Goal: Task Accomplishment & Management: Use online tool/utility

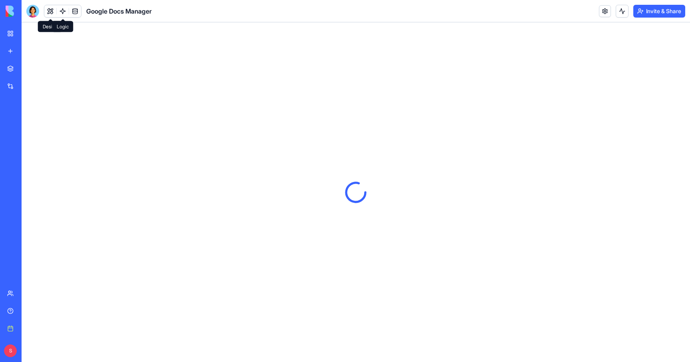
click at [61, 11] on link at bounding box center [63, 11] width 12 height 12
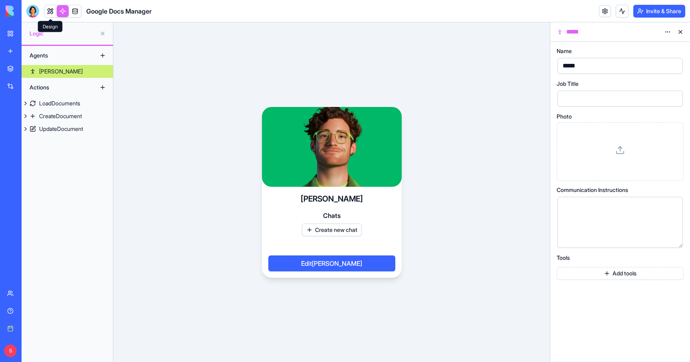
click at [52, 10] on link at bounding box center [50, 11] width 12 height 12
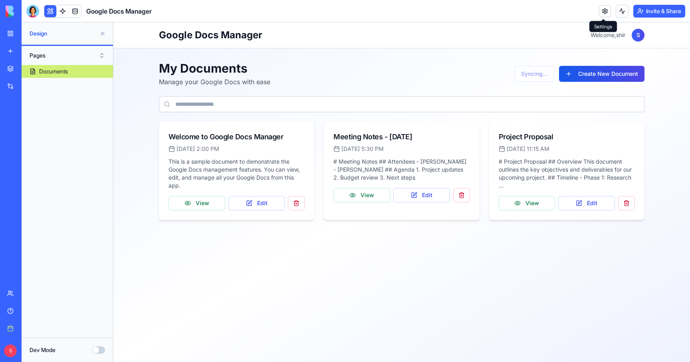
click at [603, 9] on link at bounding box center [605, 11] width 12 height 12
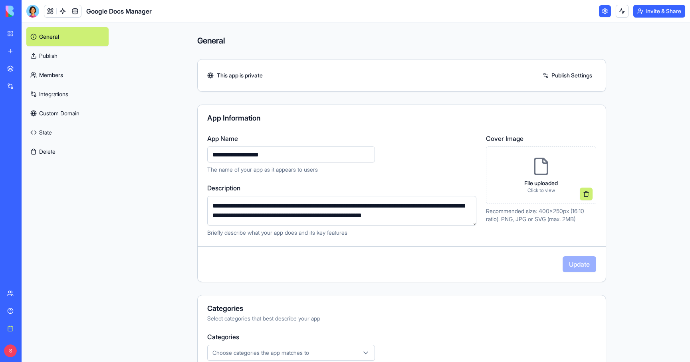
click at [58, 92] on link "Integrations" at bounding box center [67, 94] width 82 height 19
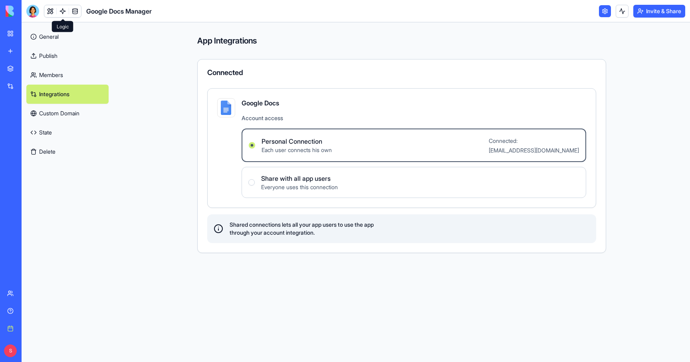
click at [61, 10] on link at bounding box center [63, 11] width 12 height 12
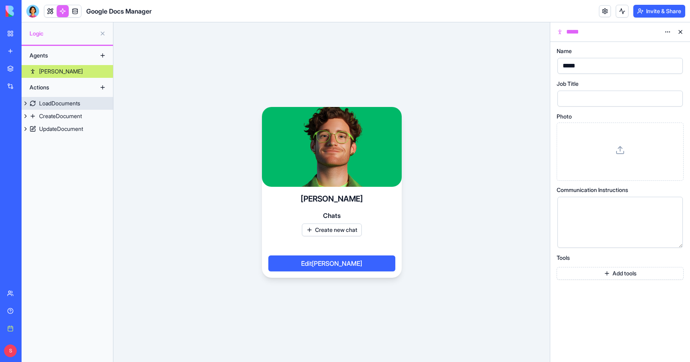
click at [61, 102] on div "LoadDocuments" at bounding box center [59, 103] width 41 height 8
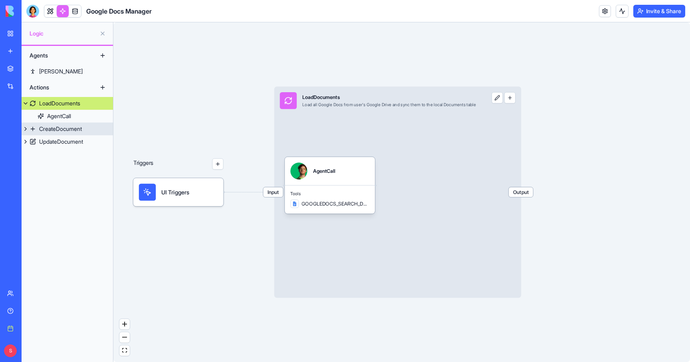
click at [56, 127] on div "CreateDocument" at bounding box center [60, 129] width 43 height 8
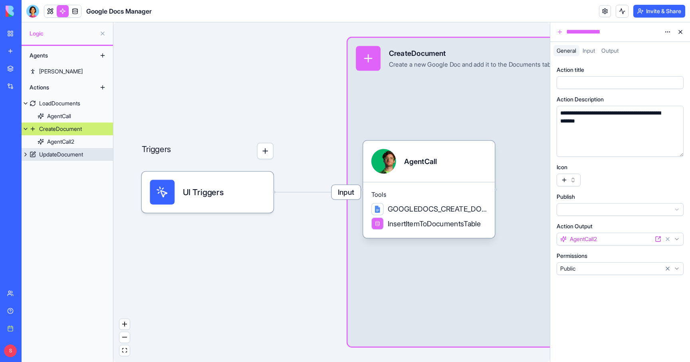
click at [53, 151] on div "UpdateDocument" at bounding box center [61, 155] width 44 height 8
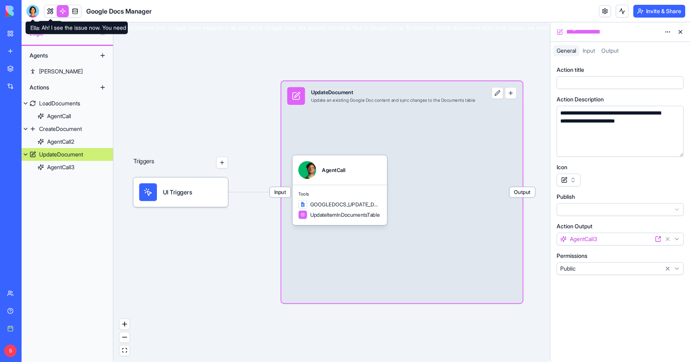
click at [35, 11] on div at bounding box center [32, 11] width 13 height 13
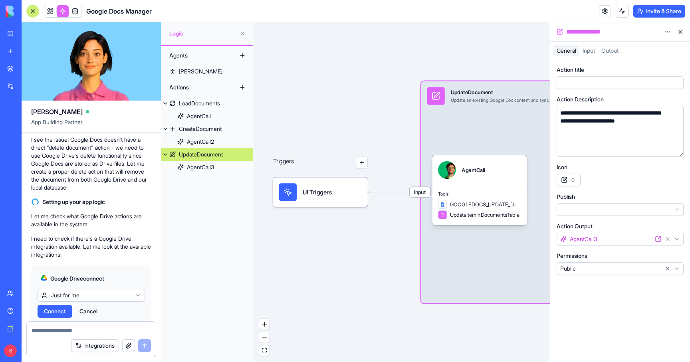
scroll to position [1190, 0]
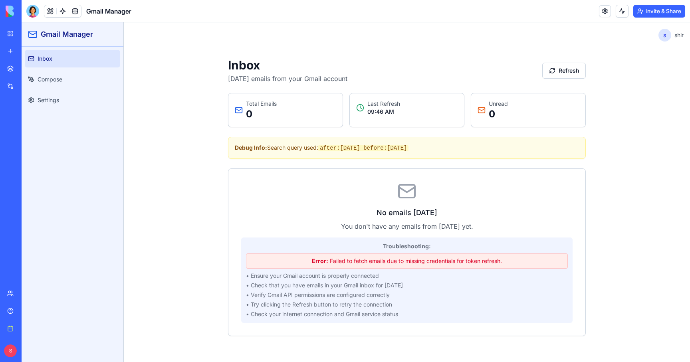
click at [62, 8] on link at bounding box center [63, 11] width 12 height 12
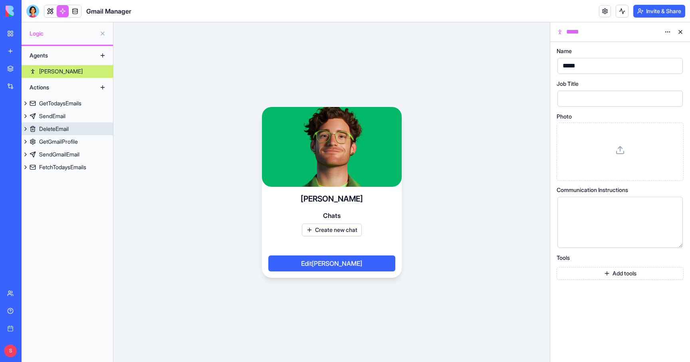
click at [55, 127] on div "DeleteEmail" at bounding box center [54, 129] width 30 height 8
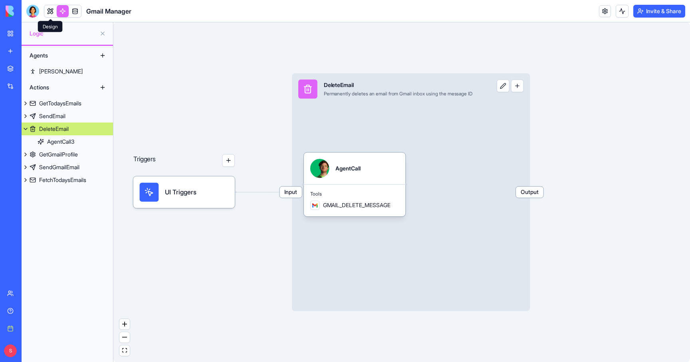
click at [50, 10] on link at bounding box center [50, 11] width 12 height 12
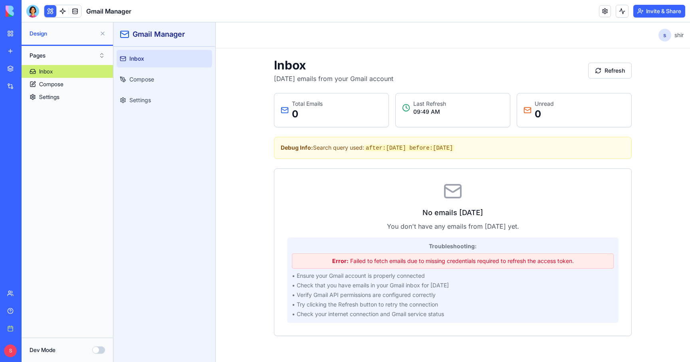
click at [421, 41] on header "Toggle Sidebar s shir" at bounding box center [453, 35] width 474 height 26
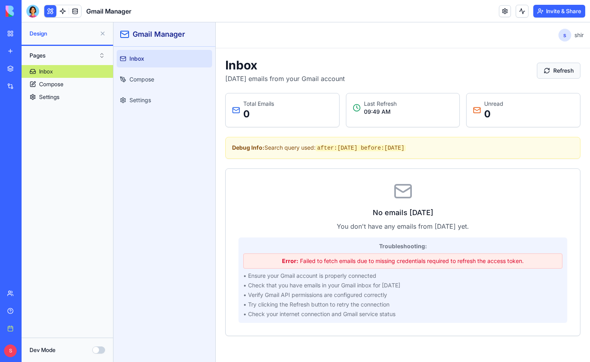
click at [567, 69] on button "Refresh" at bounding box center [559, 71] width 44 height 16
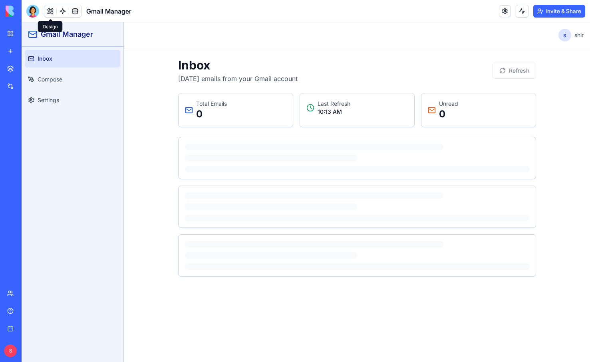
click at [49, 13] on button at bounding box center [50, 11] width 12 height 12
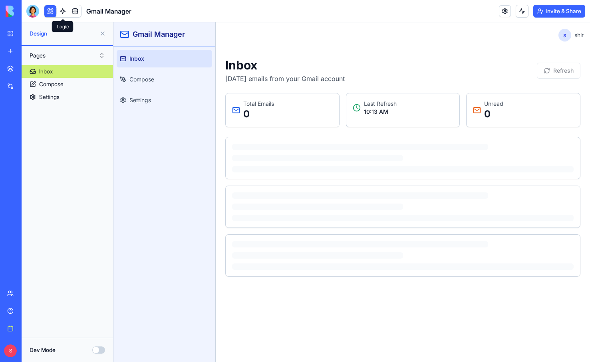
click at [61, 8] on link at bounding box center [63, 11] width 12 height 12
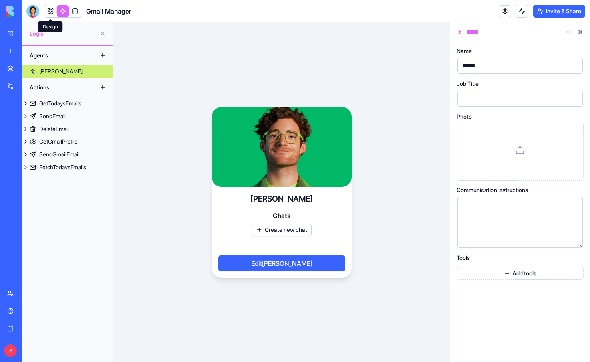
click at [50, 13] on link at bounding box center [50, 11] width 12 height 12
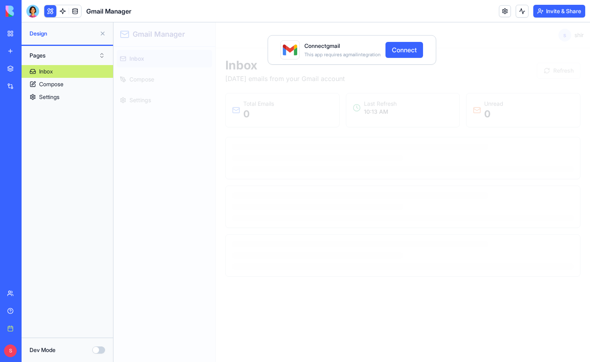
click at [412, 50] on button "Connect" at bounding box center [404, 50] width 38 height 16
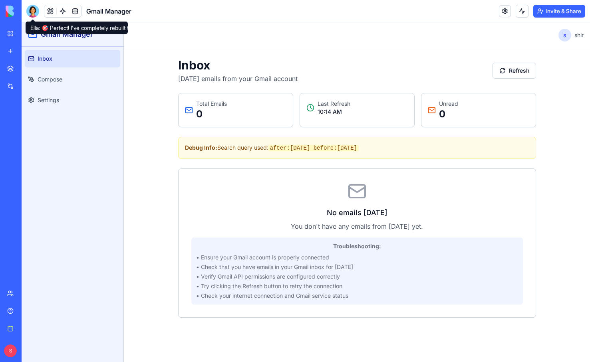
click at [33, 13] on div at bounding box center [32, 11] width 13 height 13
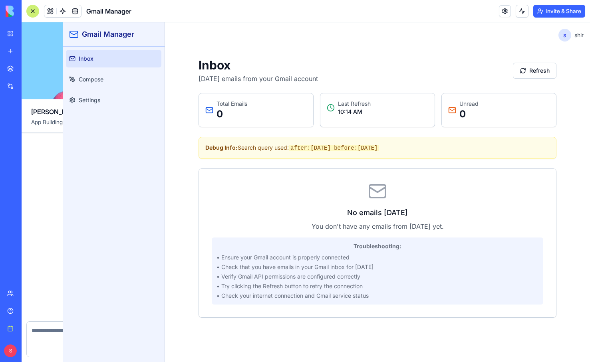
scroll to position [1772, 0]
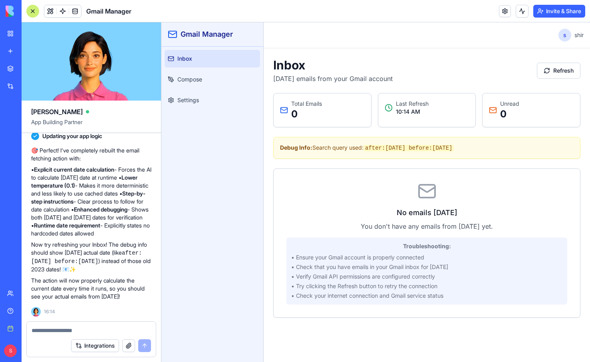
click at [69, 329] on textarea at bounding box center [91, 331] width 119 height 8
type textarea "**********"
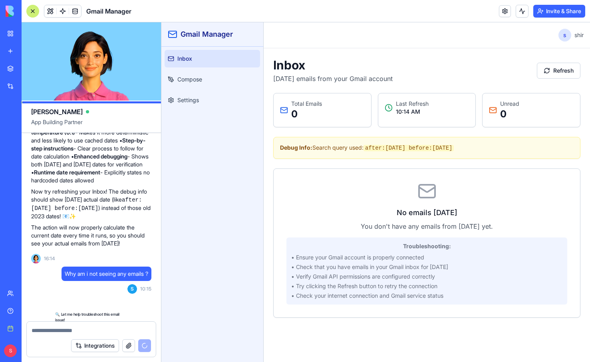
scroll to position [1880, 0]
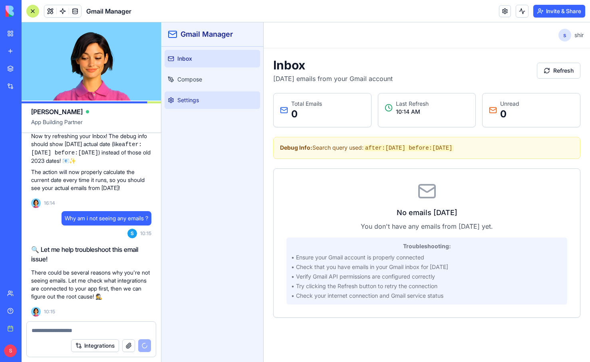
click at [196, 101] on span "Settings" at bounding box center [188, 100] width 22 height 8
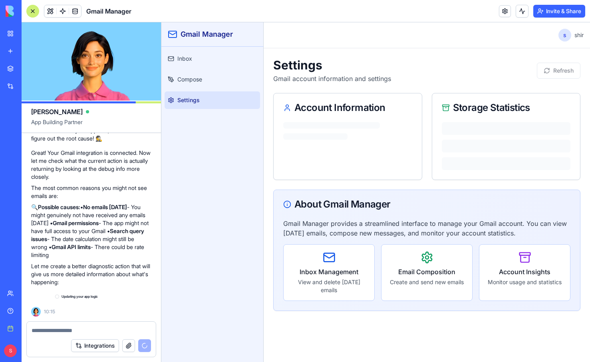
scroll to position [2039, 0]
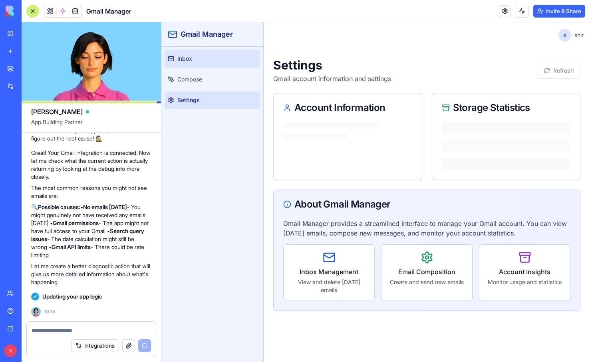
click at [210, 59] on link "Inbox" at bounding box center [212, 59] width 95 height 18
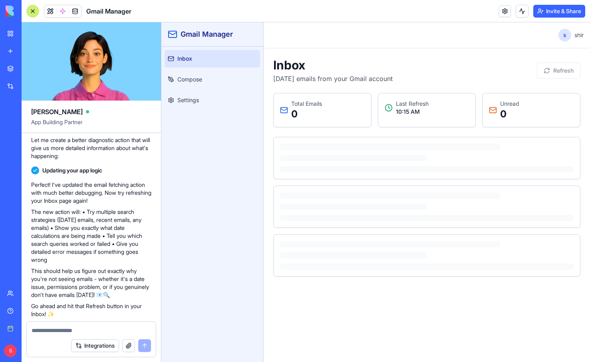
scroll to position [2139, 0]
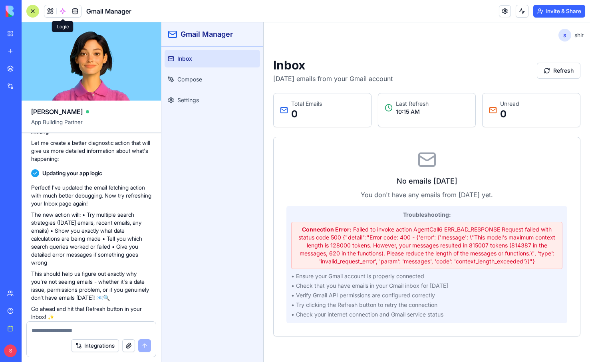
click at [64, 11] on span at bounding box center [63, 11] width 22 height 22
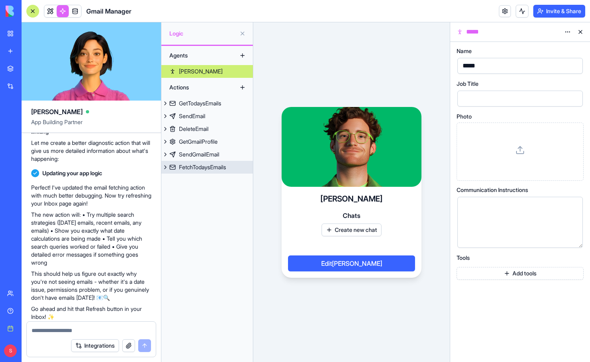
click at [202, 170] on div "FetchTodaysEmails" at bounding box center [202, 167] width 47 height 8
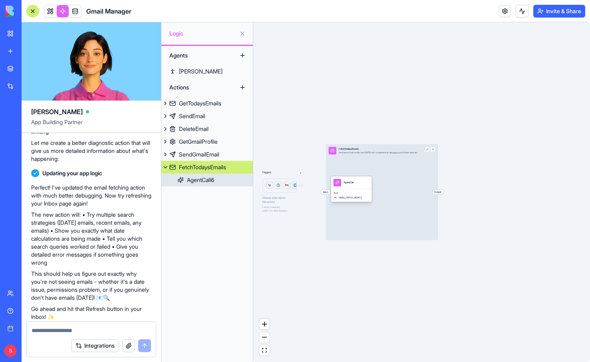
click at [354, 189] on div "Tools GMAIL_FETCH_EMAILS" at bounding box center [351, 195] width 41 height 13
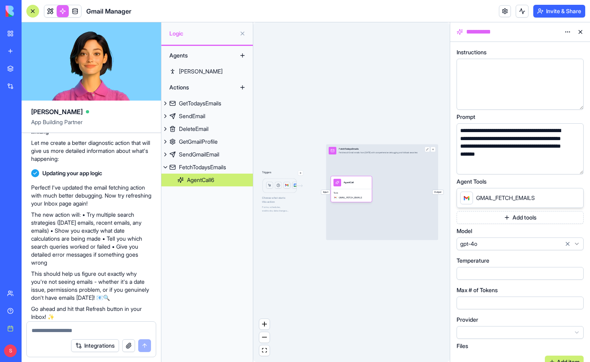
click at [18, 52] on link "New app" at bounding box center [18, 51] width 32 height 16
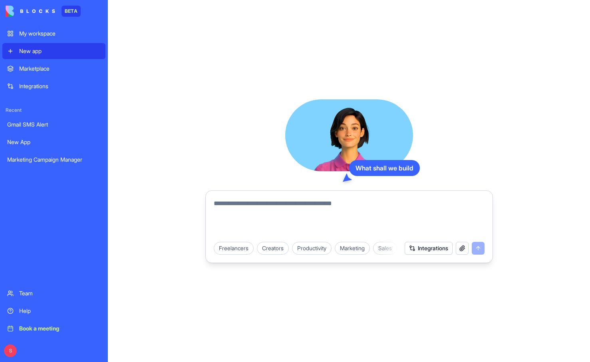
click at [251, 216] on textarea at bounding box center [349, 218] width 271 height 38
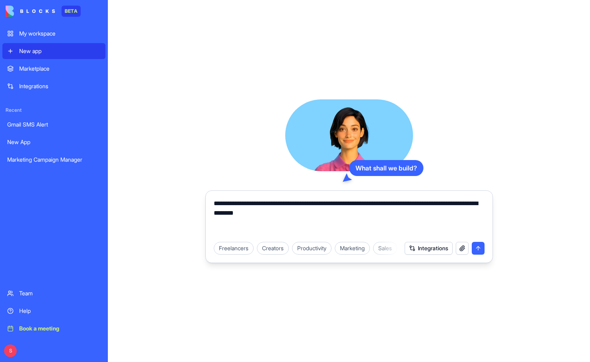
type textarea "**********"
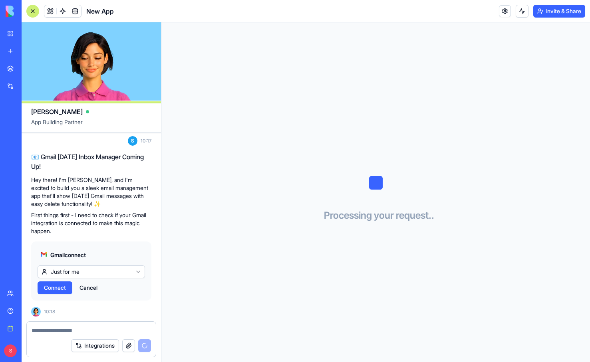
scroll to position [128, 0]
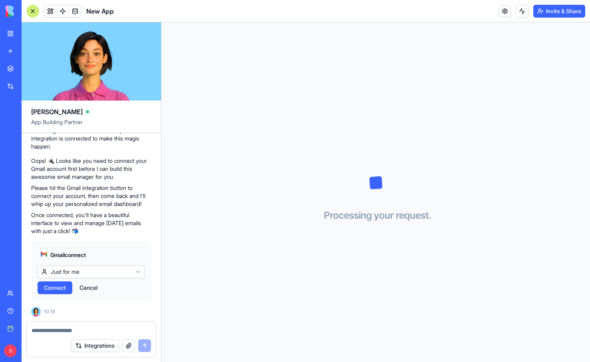
click at [55, 288] on span "Connect" at bounding box center [55, 288] width 22 height 8
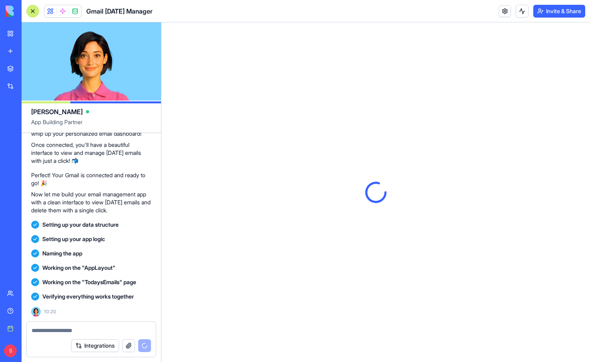
scroll to position [0, 0]
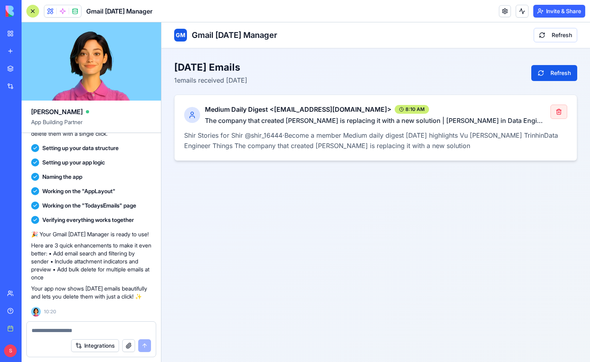
click at [559, 113] on button "button" at bounding box center [558, 112] width 17 height 14
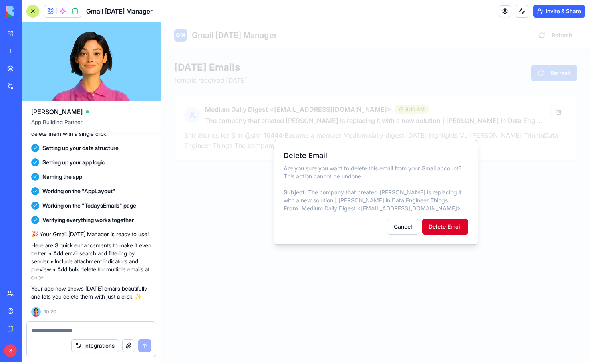
click at [452, 224] on button "Delete Email" at bounding box center [445, 227] width 46 height 16
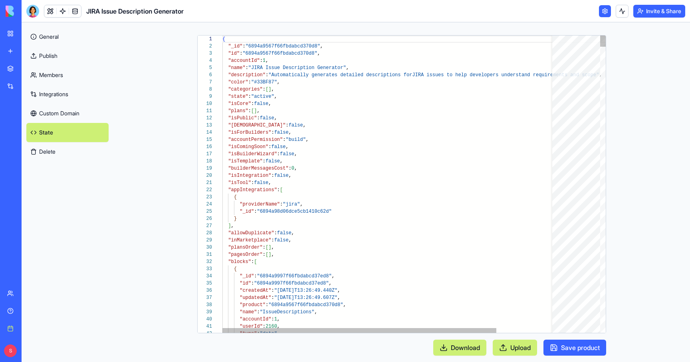
scroll to position [72, 0]
click at [64, 9] on link at bounding box center [63, 11] width 12 height 12
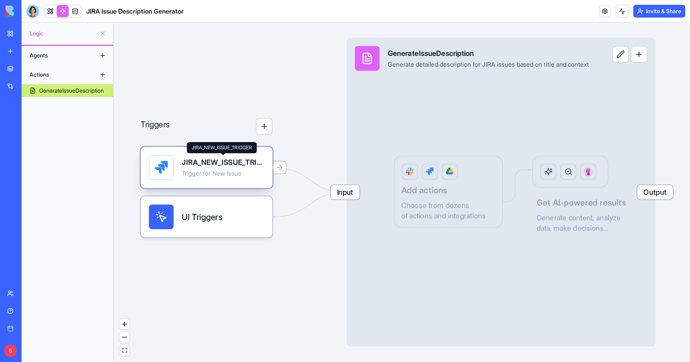
click at [196, 162] on div "JIRA_NEW_ISSUE_TRIGGER" at bounding box center [223, 162] width 82 height 10
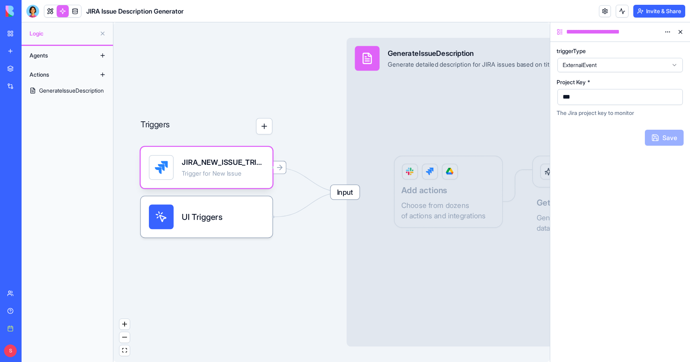
click at [669, 31] on html "**********" at bounding box center [345, 181] width 690 height 362
click at [653, 60] on span "Delete" at bounding box center [646, 61] width 16 height 8
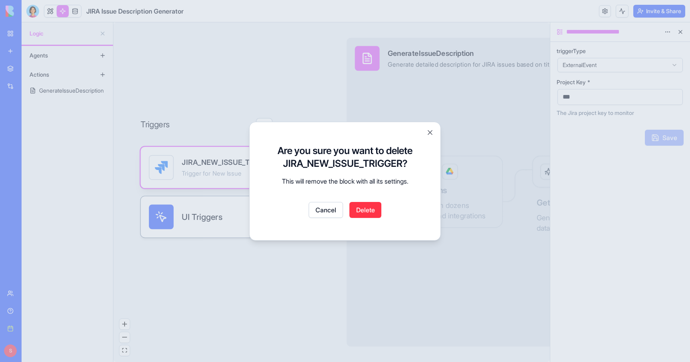
click at [367, 209] on button "Delete" at bounding box center [365, 210] width 32 height 16
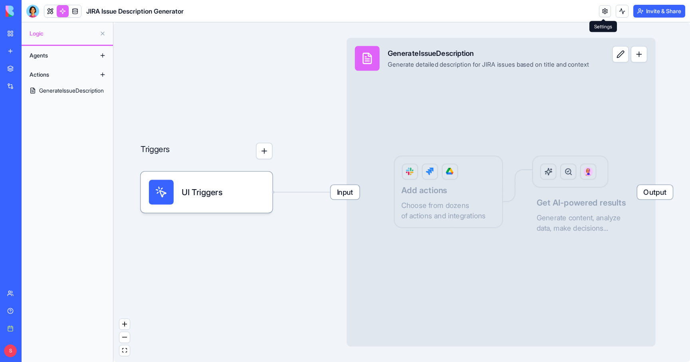
click at [604, 13] on link at bounding box center [605, 11] width 12 height 12
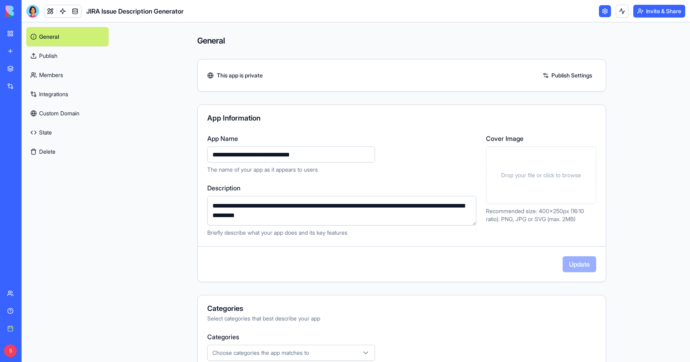
click at [43, 149] on button "Delete" at bounding box center [67, 151] width 82 height 19
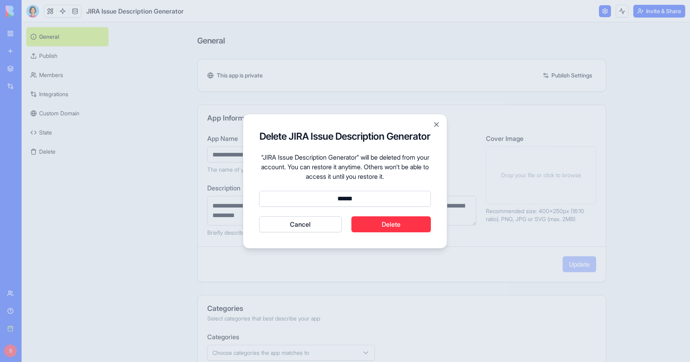
type input "******"
click at [406, 222] on button "Delete" at bounding box center [391, 224] width 80 height 16
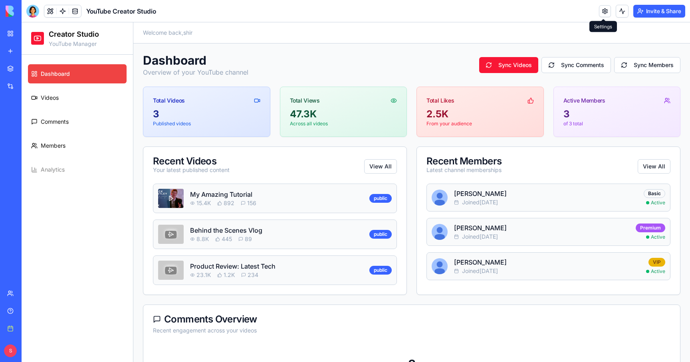
click at [605, 10] on link at bounding box center [605, 11] width 12 height 12
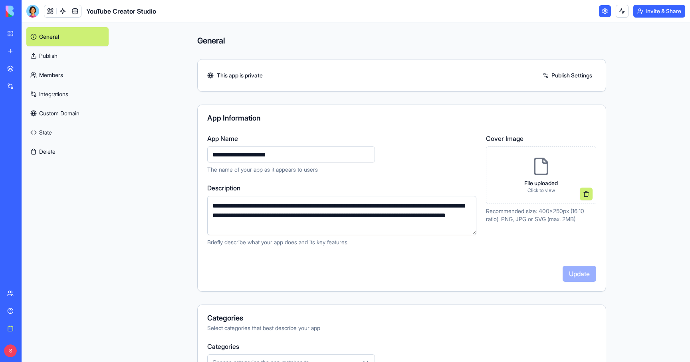
click at [53, 93] on link "Integrations" at bounding box center [67, 94] width 82 height 19
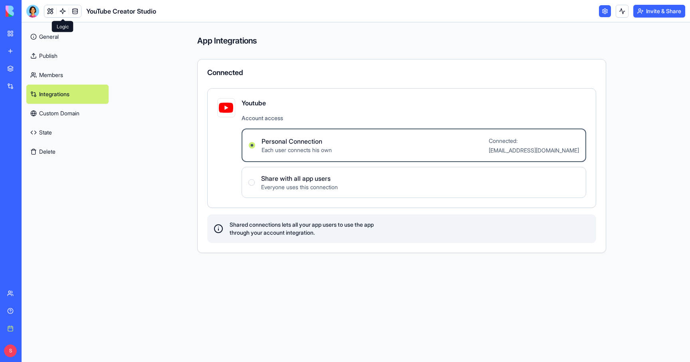
click at [63, 9] on link at bounding box center [63, 11] width 12 height 12
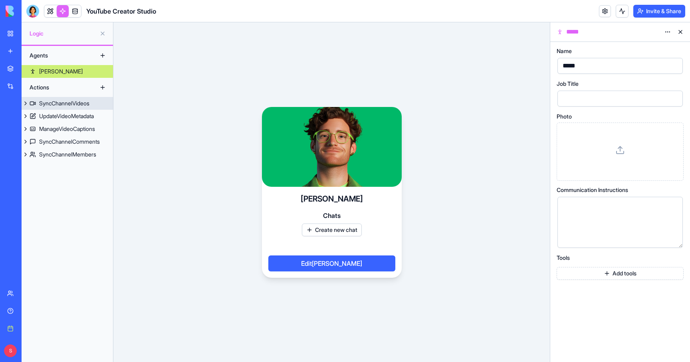
click at [60, 109] on link "SyncChannelVideos" at bounding box center [67, 103] width 91 height 13
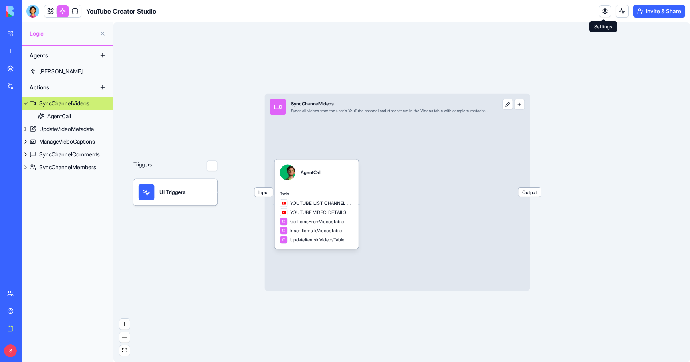
click at [606, 10] on link at bounding box center [605, 11] width 12 height 12
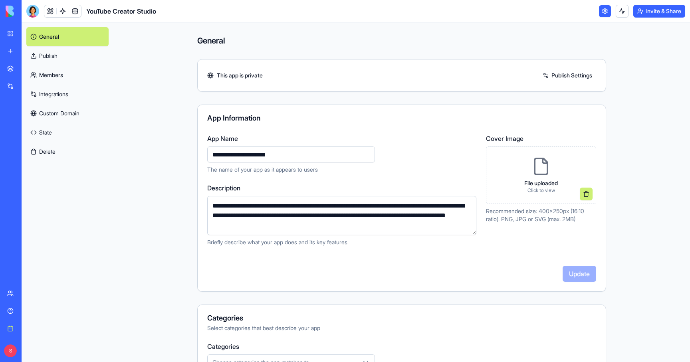
click at [64, 90] on link "Integrations" at bounding box center [67, 94] width 82 height 19
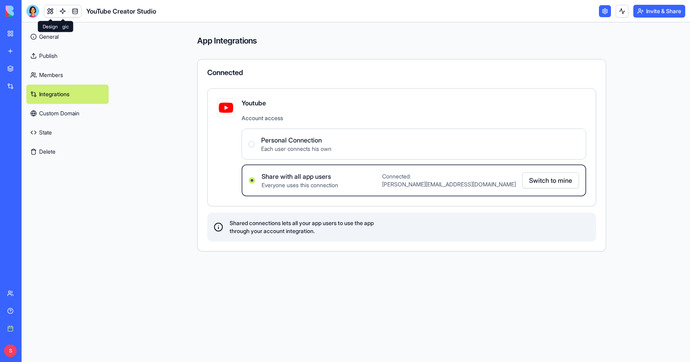
click at [51, 8] on link at bounding box center [50, 11] width 12 height 12
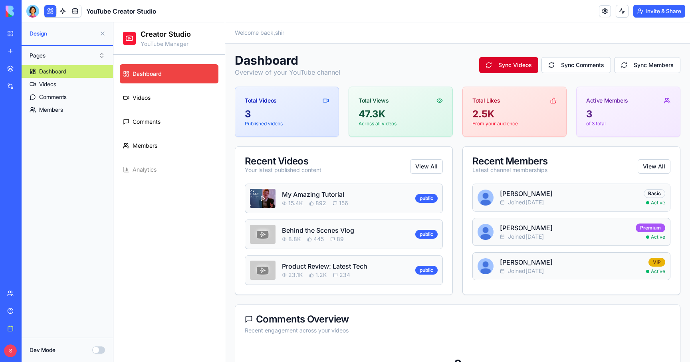
click at [504, 64] on button "Sync Videos" at bounding box center [508, 65] width 59 height 16
click at [34, 9] on div at bounding box center [32, 11] width 13 height 13
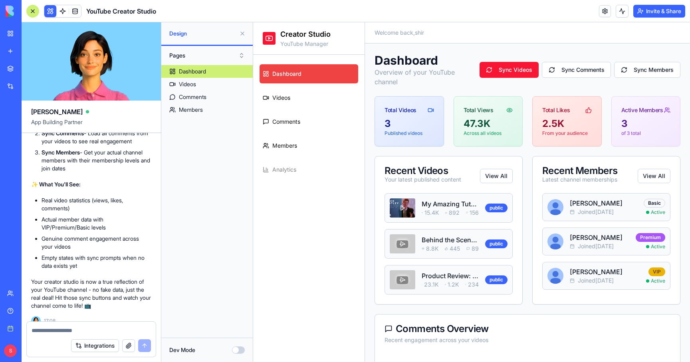
scroll to position [1339, 0]
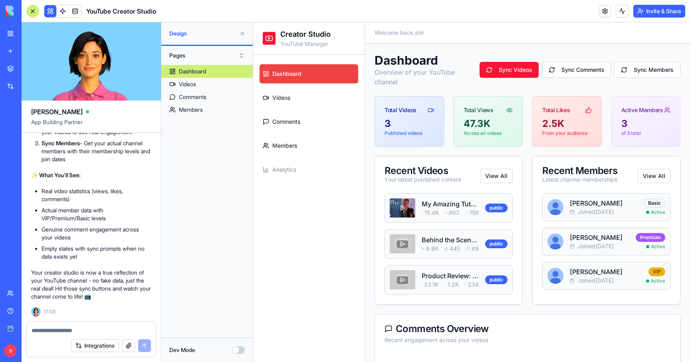
click at [47, 331] on textarea at bounding box center [91, 331] width 119 height 8
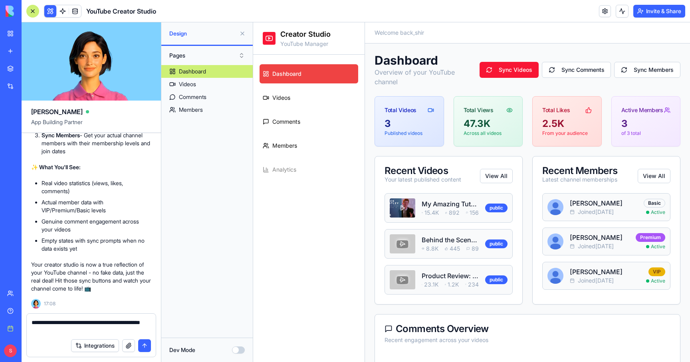
paste textarea "**********"
type textarea "**********"
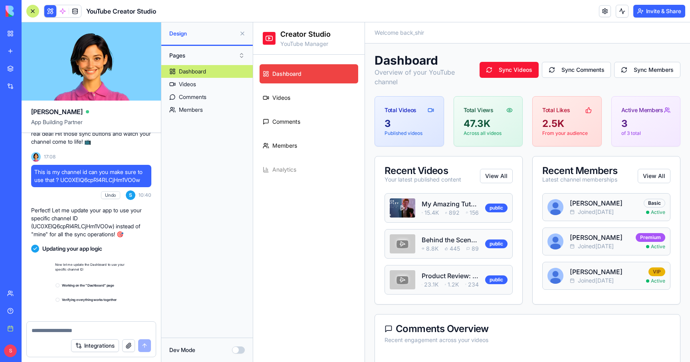
scroll to position [1664, 0]
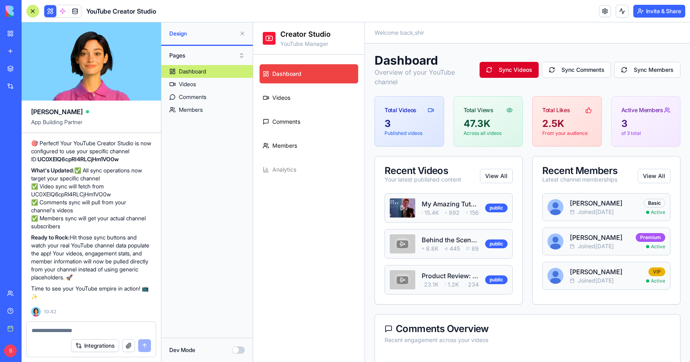
click at [503, 67] on button "Sync Videos" at bounding box center [509, 70] width 59 height 16
click at [34, 13] on div at bounding box center [32, 11] width 13 height 13
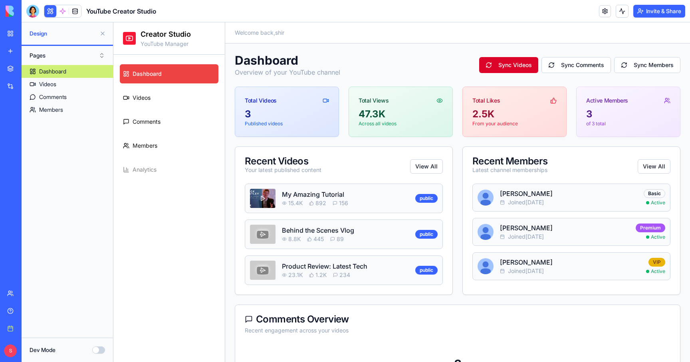
click at [499, 64] on button "Sync Videos" at bounding box center [508, 65] width 59 height 16
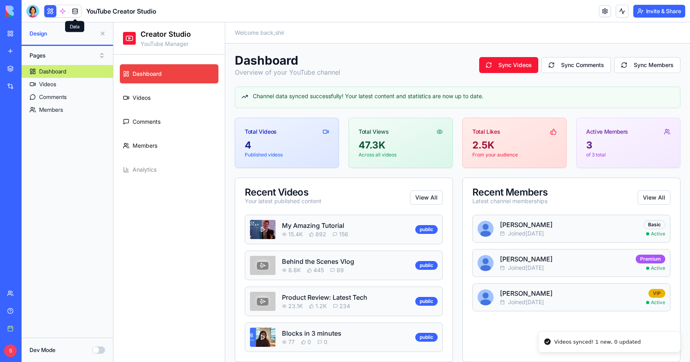
click at [77, 9] on link at bounding box center [75, 11] width 12 height 12
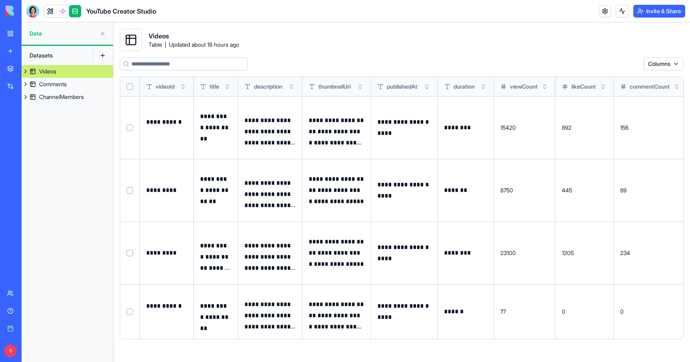
click at [128, 129] on button "Select row" at bounding box center [130, 128] width 6 height 6
click at [131, 189] on button "Select row" at bounding box center [130, 190] width 6 height 6
click at [130, 254] on button "Select row" at bounding box center [130, 253] width 6 height 6
click at [129, 310] on button "Select row" at bounding box center [130, 312] width 6 height 6
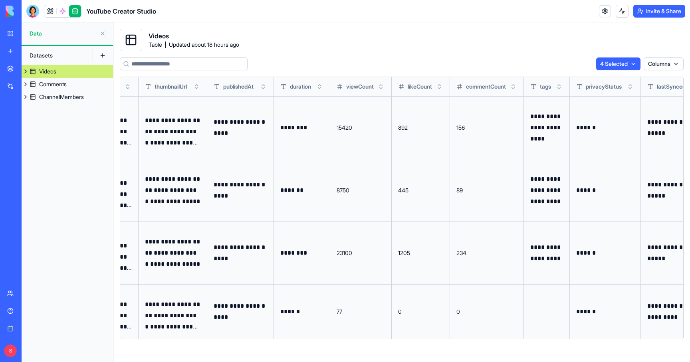
scroll to position [0, 203]
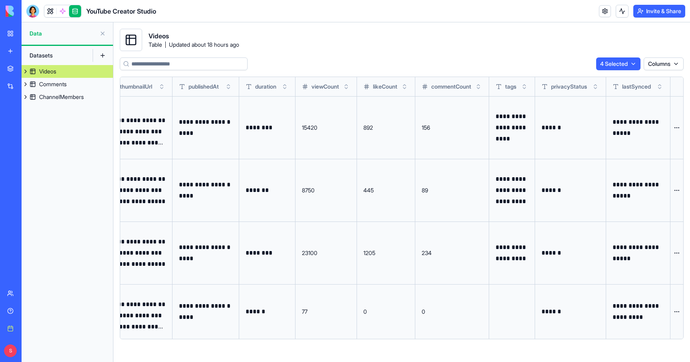
click at [676, 128] on html "**********" at bounding box center [345, 181] width 690 height 362
click at [662, 144] on div "Delete" at bounding box center [657, 144] width 47 height 13
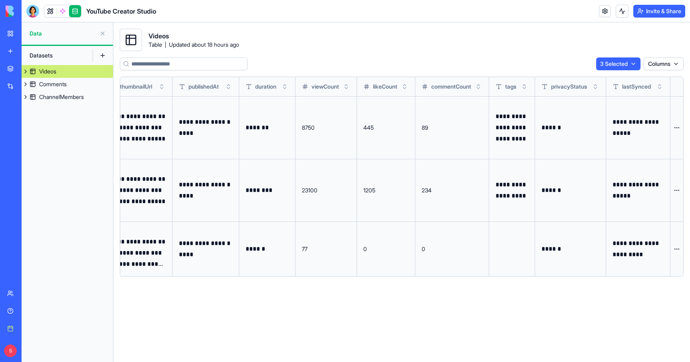
click at [670, 67] on html "**********" at bounding box center [345, 181] width 690 height 362
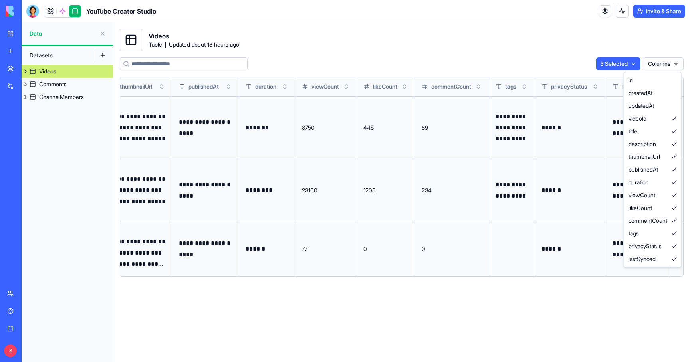
click at [670, 67] on html "**********" at bounding box center [345, 181] width 690 height 362
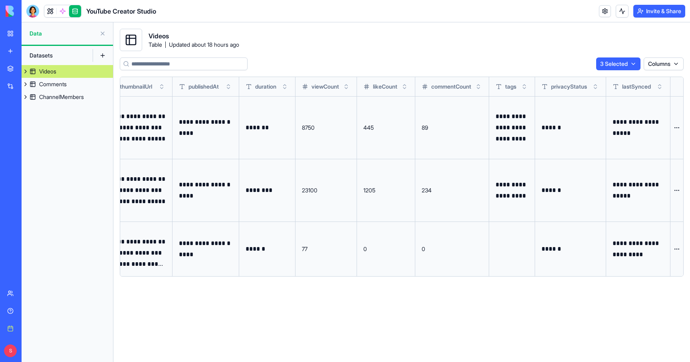
click at [631, 63] on html "**********" at bounding box center [345, 181] width 690 height 362
click at [606, 79] on div "Delete" at bounding box center [613, 80] width 47 height 13
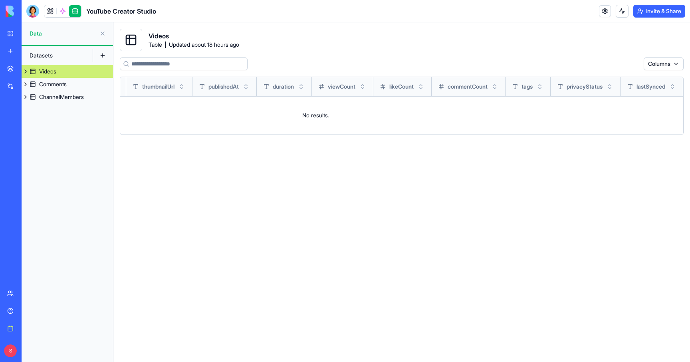
scroll to position [0, 190]
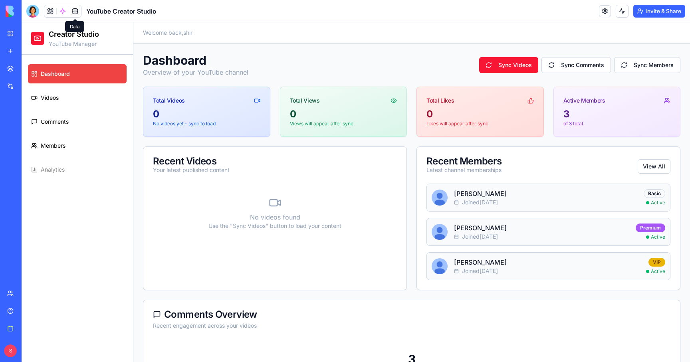
click at [71, 9] on link at bounding box center [75, 11] width 12 height 12
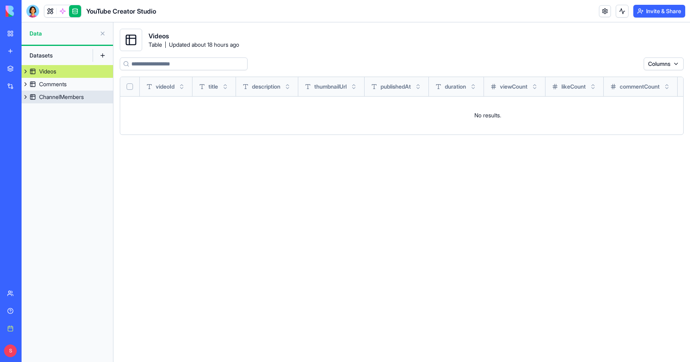
click at [63, 98] on div "ChannelMembers" at bounding box center [61, 97] width 45 height 8
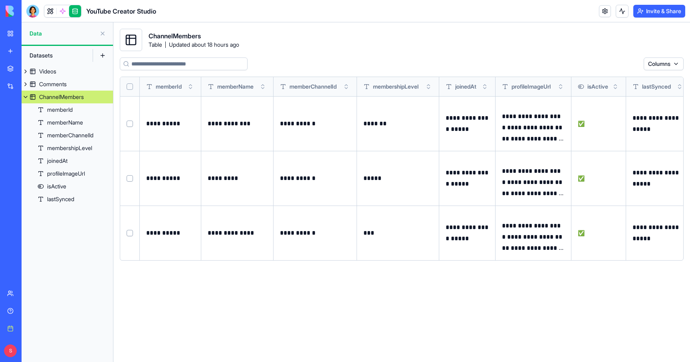
click at [132, 126] on button "Select row" at bounding box center [130, 124] width 6 height 6
click at [132, 175] on td at bounding box center [130, 178] width 20 height 55
click at [132, 175] on button "Select row" at bounding box center [130, 178] width 6 height 6
click at [130, 231] on button "Select row" at bounding box center [130, 233] width 6 height 6
click at [629, 65] on html "**********" at bounding box center [345, 181] width 690 height 362
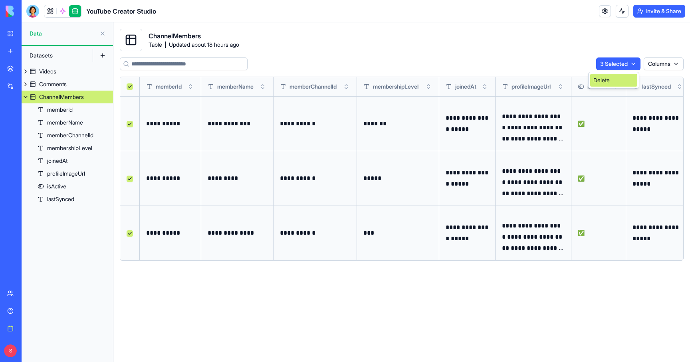
click at [615, 77] on div "Delete" at bounding box center [613, 80] width 47 height 13
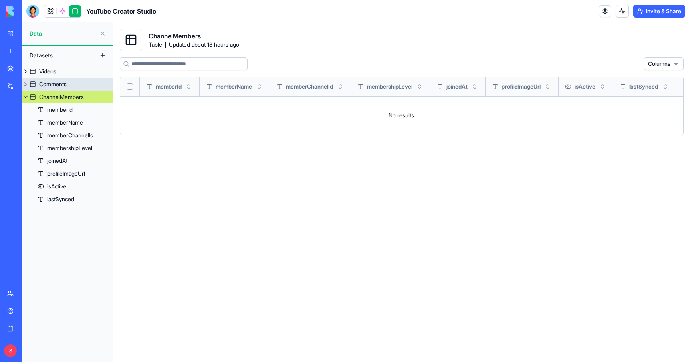
click at [52, 81] on div "Comments" at bounding box center [53, 84] width 28 height 8
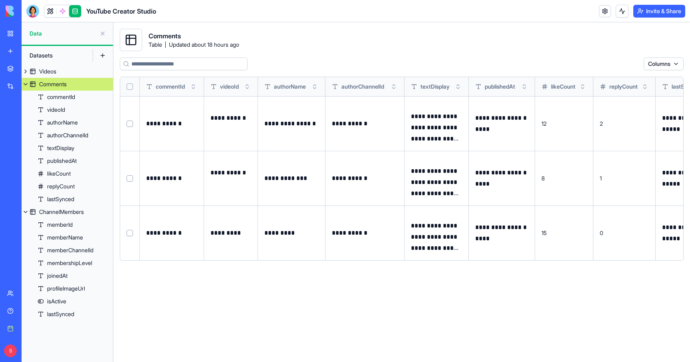
click at [129, 125] on button "Select row" at bounding box center [130, 124] width 6 height 6
click at [130, 177] on button "Select row" at bounding box center [130, 178] width 6 height 6
click at [130, 232] on button "Select row" at bounding box center [130, 233] width 6 height 6
click at [628, 63] on html "**********" at bounding box center [345, 181] width 690 height 362
click at [609, 79] on div "Delete" at bounding box center [613, 80] width 47 height 13
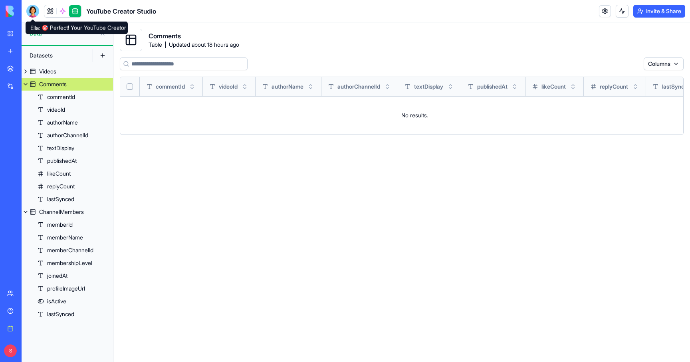
click at [35, 8] on div at bounding box center [32, 11] width 13 height 13
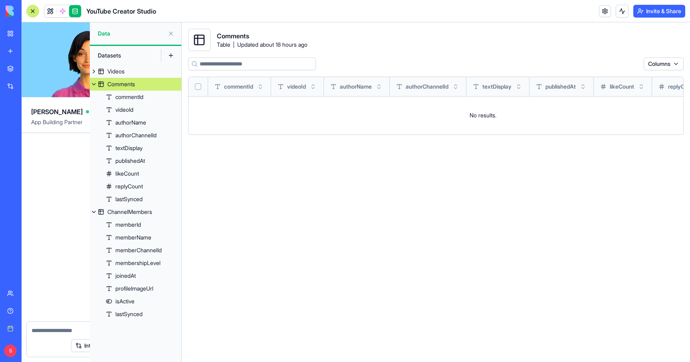
scroll to position [1664, 0]
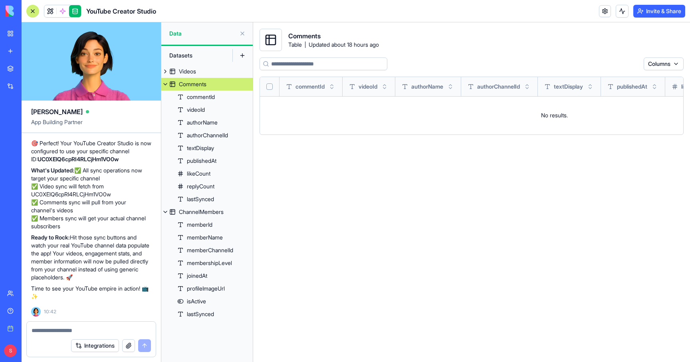
click at [57, 334] on textarea at bounding box center [91, 331] width 119 height 8
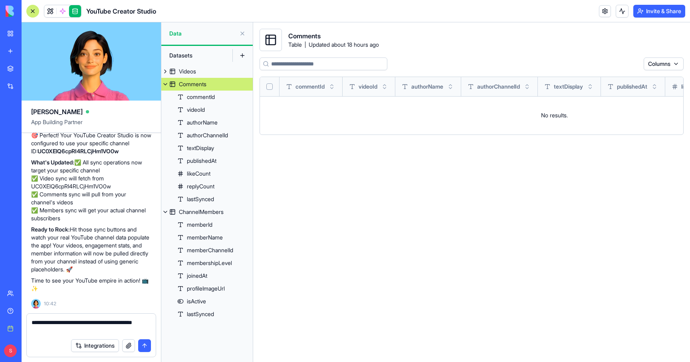
paste textarea "**********"
type textarea "**********"
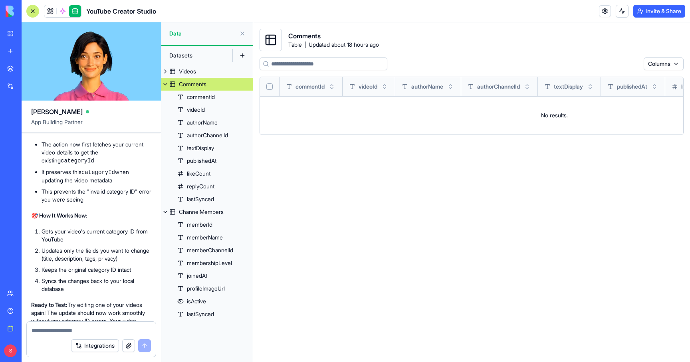
scroll to position [1952, 0]
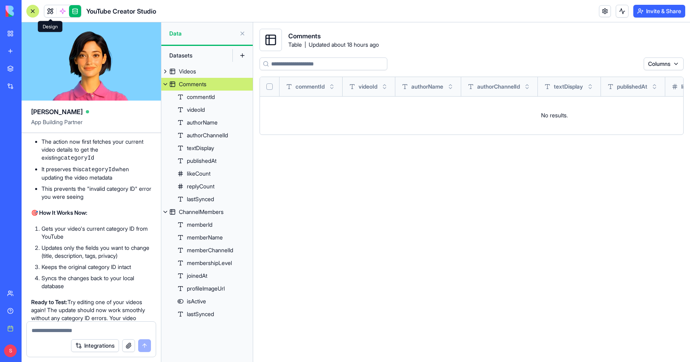
click at [50, 9] on link at bounding box center [50, 11] width 12 height 12
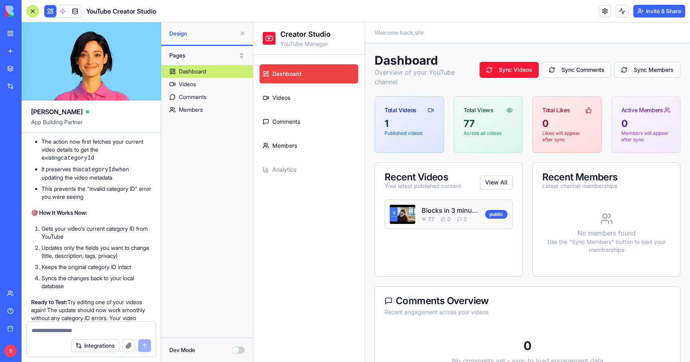
click at [447, 181] on div "Recent Videos" at bounding box center [423, 178] width 77 height 10
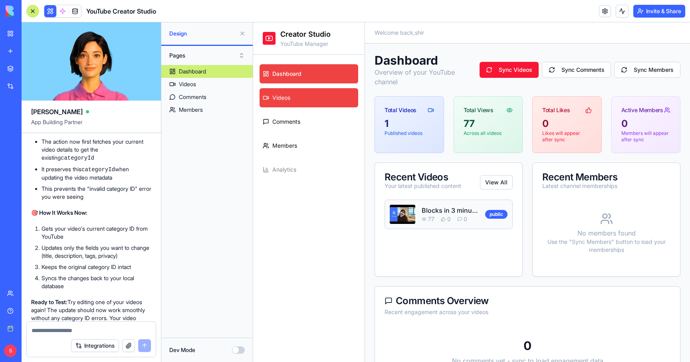
click at [301, 95] on link "Videos" at bounding box center [309, 97] width 99 height 19
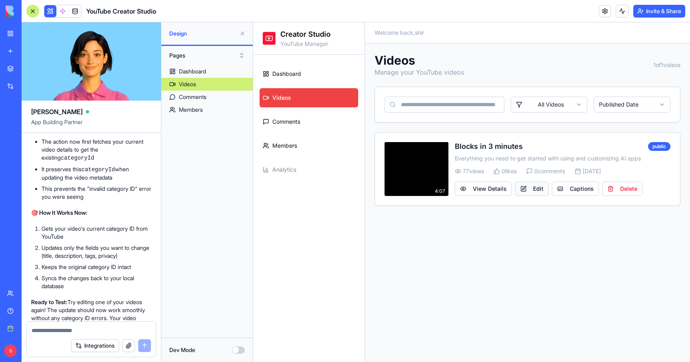
click at [535, 186] on button "Edit" at bounding box center [532, 189] width 34 height 14
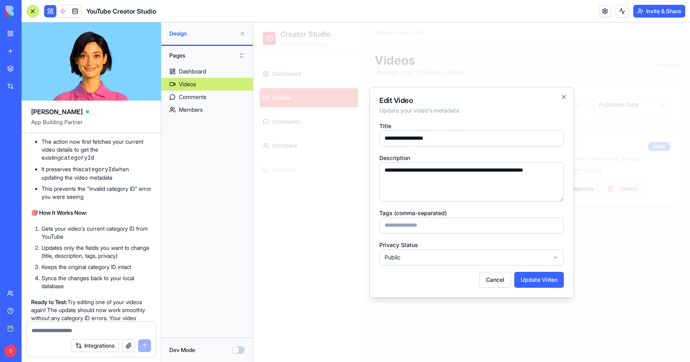
click at [421, 257] on body "**********" at bounding box center [471, 192] width 437 height 340
click at [541, 277] on button "Update Video" at bounding box center [539, 280] width 50 height 16
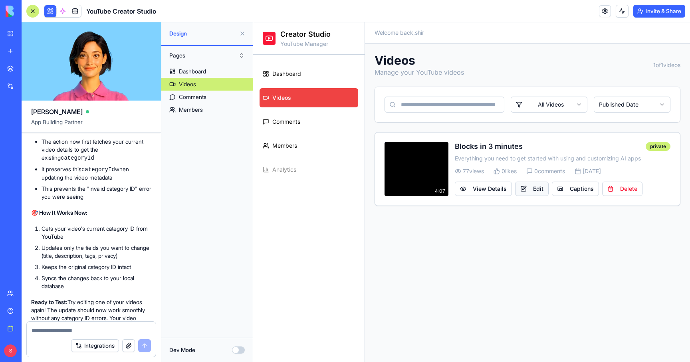
click at [535, 189] on button "Edit" at bounding box center [532, 189] width 34 height 14
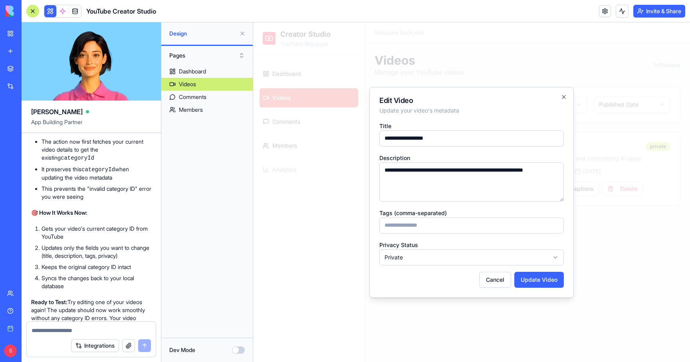
click at [408, 258] on body "**********" at bounding box center [471, 192] width 437 height 340
click at [542, 276] on button "Update Video" at bounding box center [539, 280] width 50 height 16
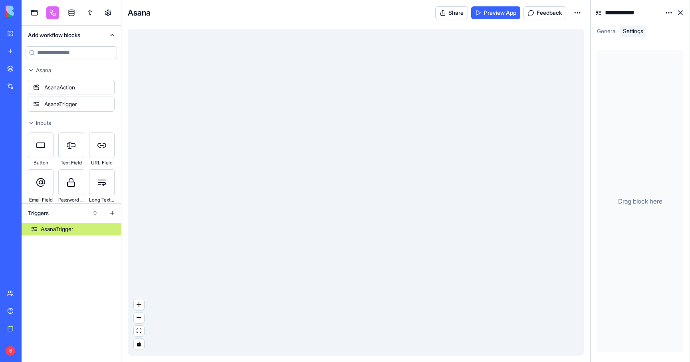
click at [10, 35] on link "My workspace" at bounding box center [18, 34] width 32 height 16
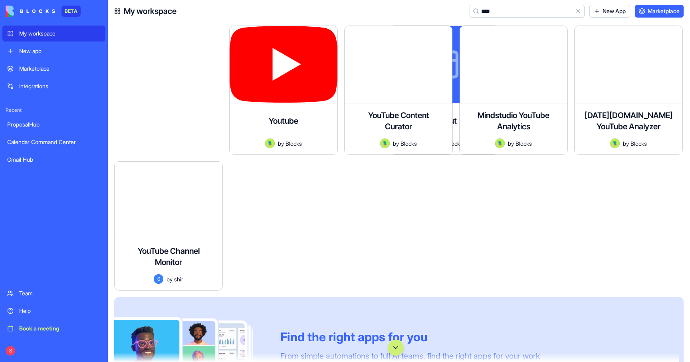
type input "*****"
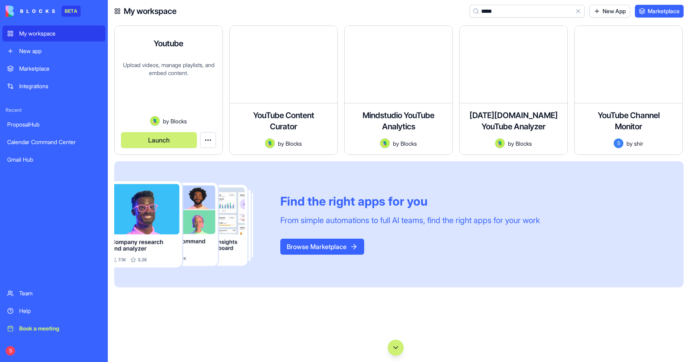
click at [169, 68] on div "Upload videos, manage playlists, and embed content." at bounding box center [168, 88] width 95 height 55
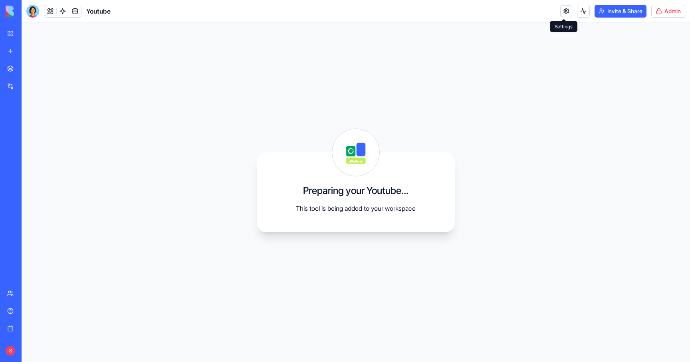
click at [564, 12] on link at bounding box center [566, 11] width 12 height 12
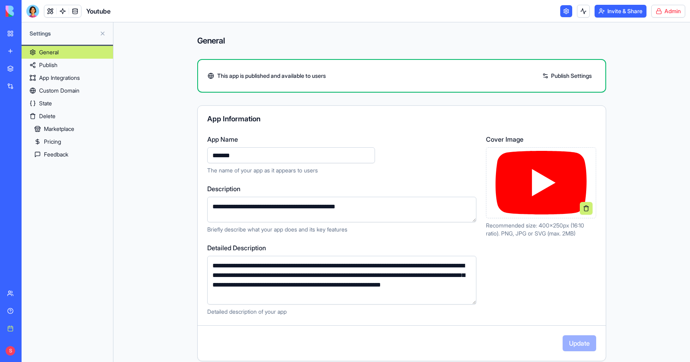
click at [54, 103] on link "State" at bounding box center [67, 103] width 91 height 13
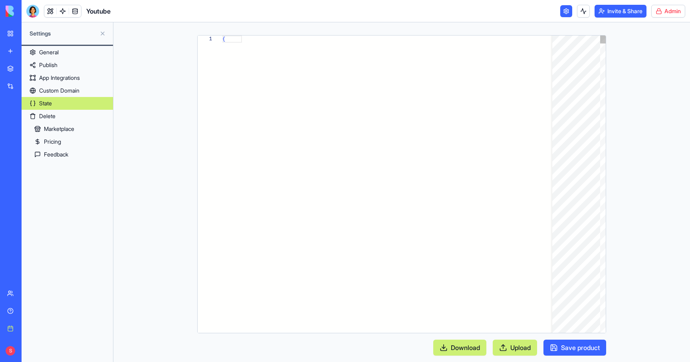
scroll to position [50, 0]
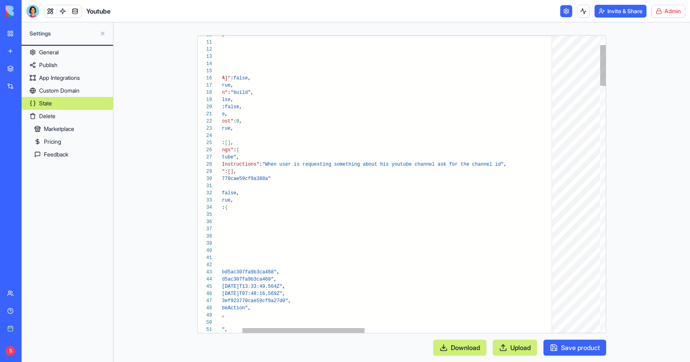
type textarea "**********"
click at [577, 349] on button "Save product" at bounding box center [574, 348] width 63 height 16
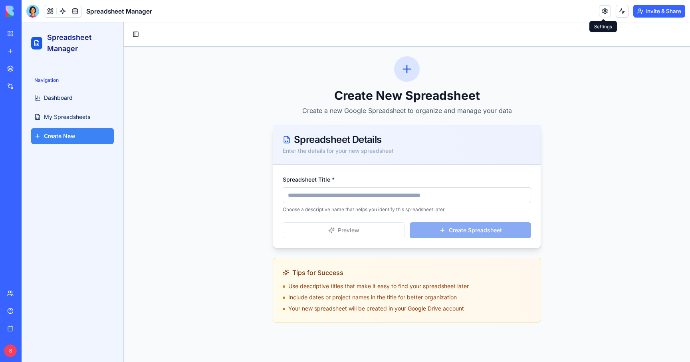
click at [604, 11] on link at bounding box center [605, 11] width 12 height 12
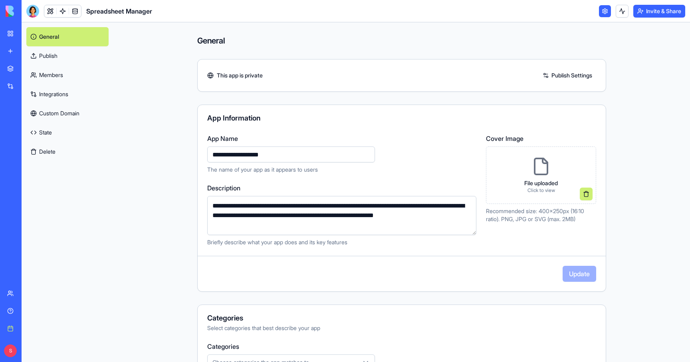
click at [55, 91] on link "Integrations" at bounding box center [67, 94] width 82 height 19
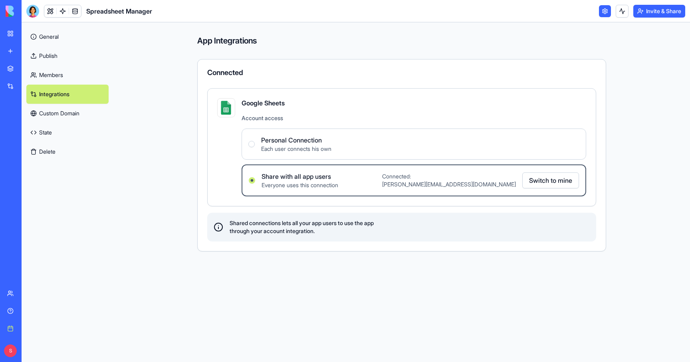
click at [52, 34] on link "General" at bounding box center [67, 36] width 82 height 19
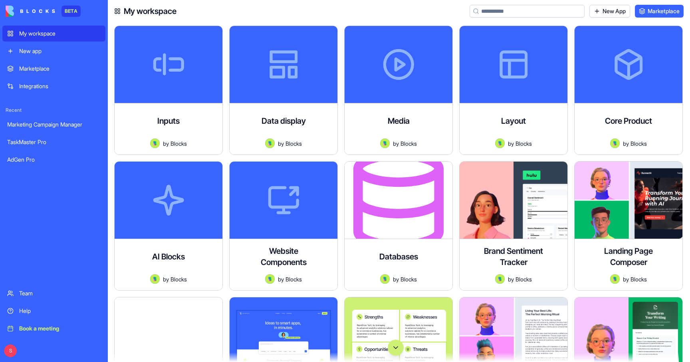
click at [43, 47] on div "New app" at bounding box center [59, 51] width 81 height 8
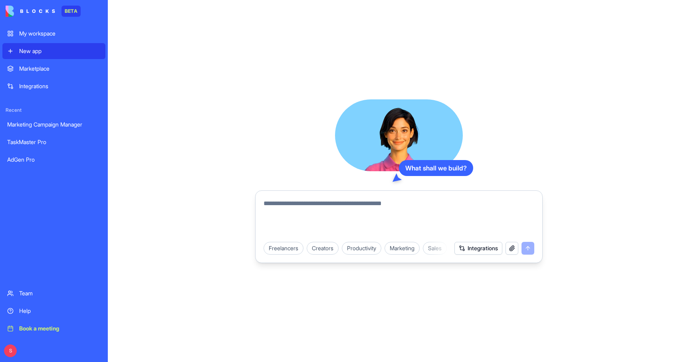
click at [302, 204] on textarea at bounding box center [399, 218] width 271 height 38
type textarea "*"
click at [298, 218] on textarea at bounding box center [399, 218] width 271 height 38
paste textarea "**********"
type textarea "**********"
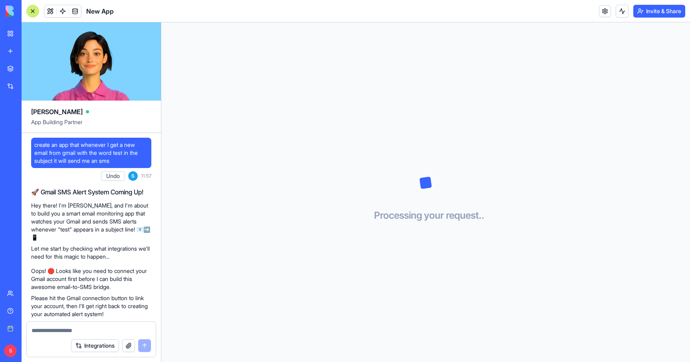
scroll to position [110, 0]
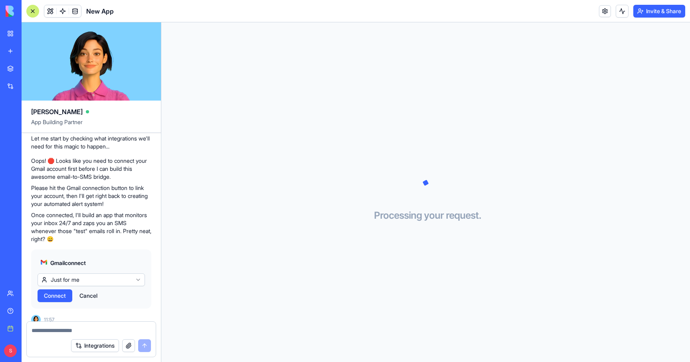
click at [55, 292] on span "Connect" at bounding box center [55, 296] width 22 height 8
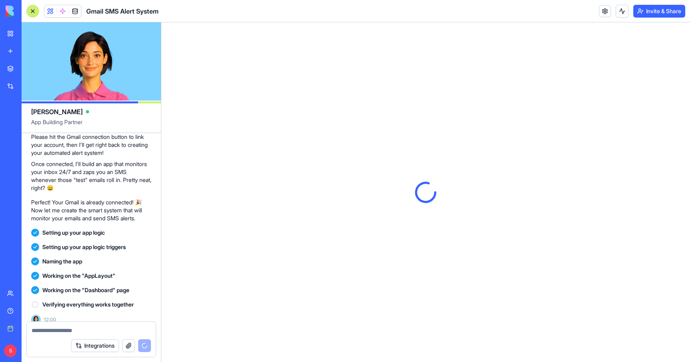
scroll to position [0, 0]
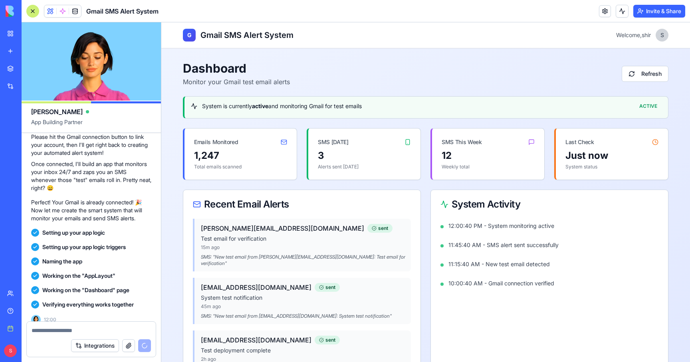
scroll to position [347, 0]
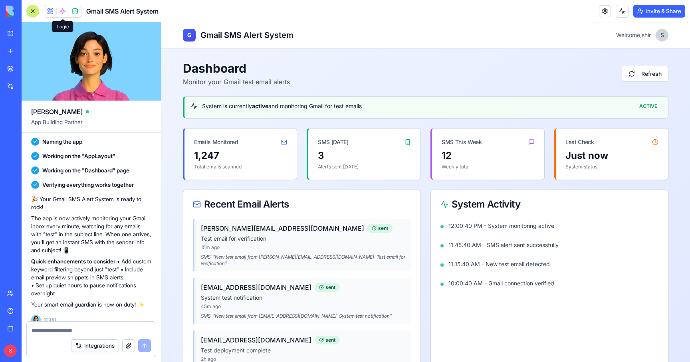
click at [62, 10] on span at bounding box center [63, 11] width 22 height 22
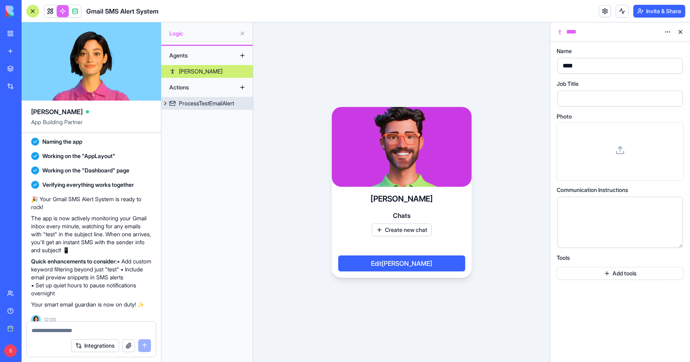
click at [197, 104] on div "ProcessTestEmailAlert" at bounding box center [206, 103] width 55 height 8
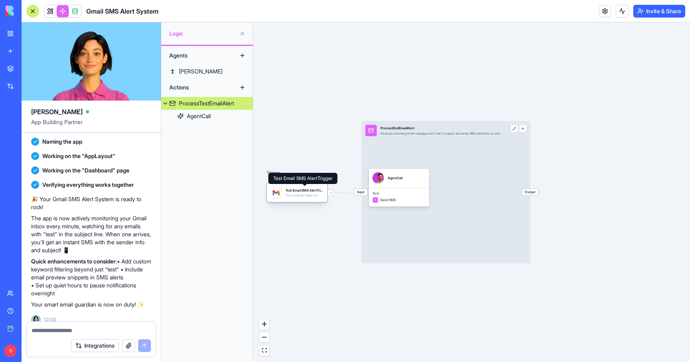
click at [291, 192] on div "Test Email SMS AlertTrigger" at bounding box center [305, 190] width 38 height 5
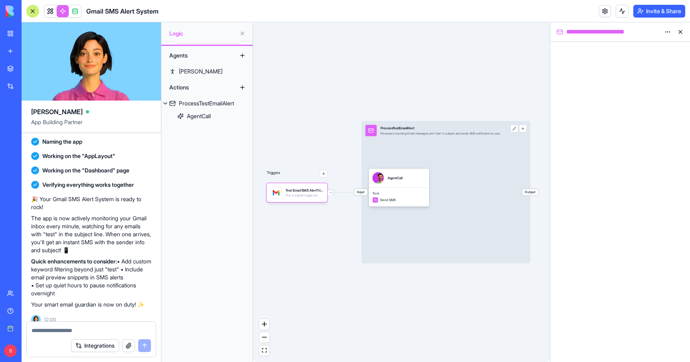
click at [668, 33] on html "BETA My workspace New app Marketplace Integrations Recent AdGen Pro Focus New A…" at bounding box center [345, 181] width 690 height 362
click at [407, 50] on html "BETA My workspace New app Marketplace Integrations Recent AdGen Pro Focus New A…" at bounding box center [345, 181] width 690 height 362
click at [527, 128] on button "button" at bounding box center [523, 129] width 8 height 8
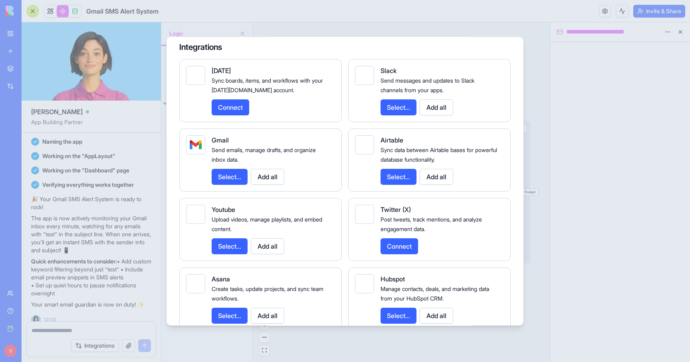
scroll to position [545, 0]
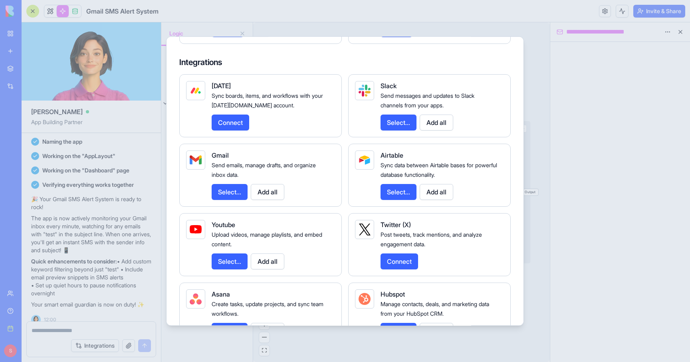
click at [242, 198] on button "Select..." at bounding box center [230, 192] width 36 height 16
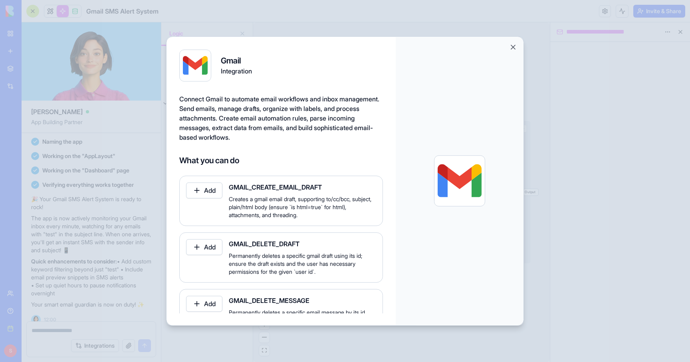
click at [563, 118] on div at bounding box center [345, 181] width 690 height 362
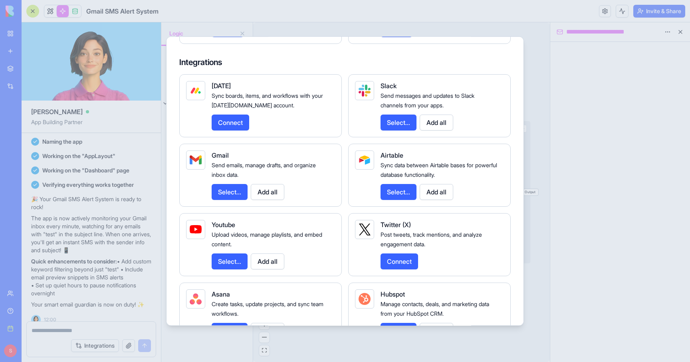
click at [536, 106] on div at bounding box center [345, 181] width 690 height 362
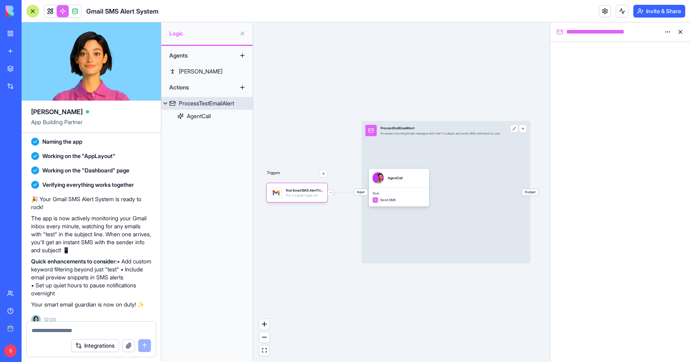
click at [527, 129] on button "button" at bounding box center [523, 129] width 8 height 8
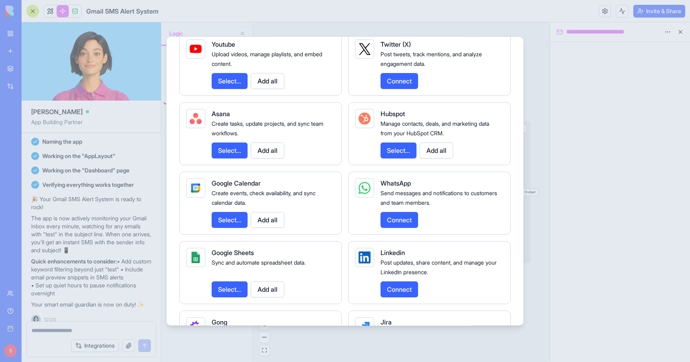
scroll to position [548, 0]
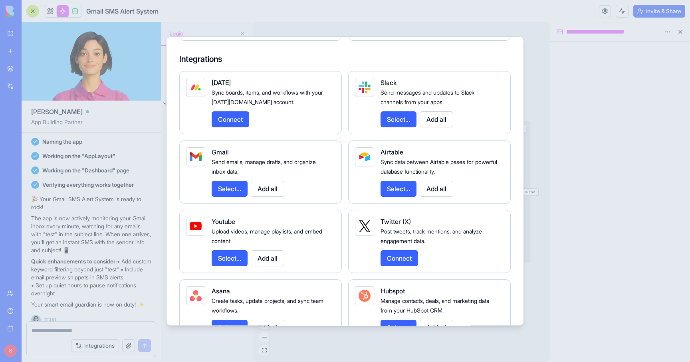
click at [243, 195] on button "Select..." at bounding box center [230, 189] width 36 height 16
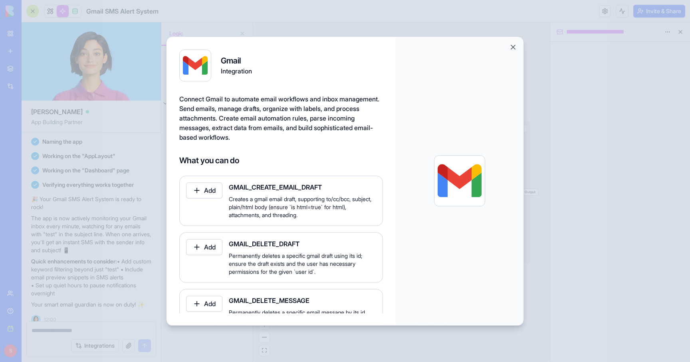
click at [217, 190] on button "Add" at bounding box center [204, 190] width 36 height 16
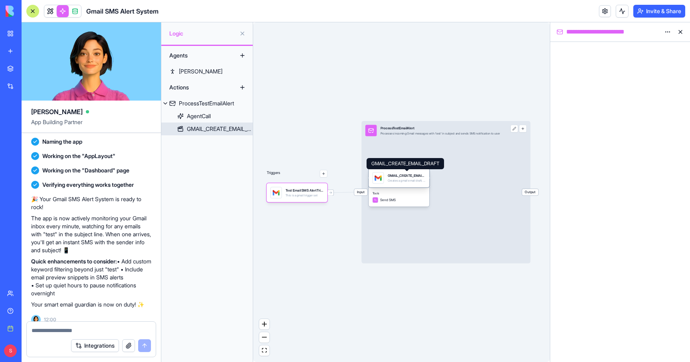
click at [388, 174] on div "GMAIL_CREATE_EMAIL_DRAFT" at bounding box center [407, 175] width 38 height 5
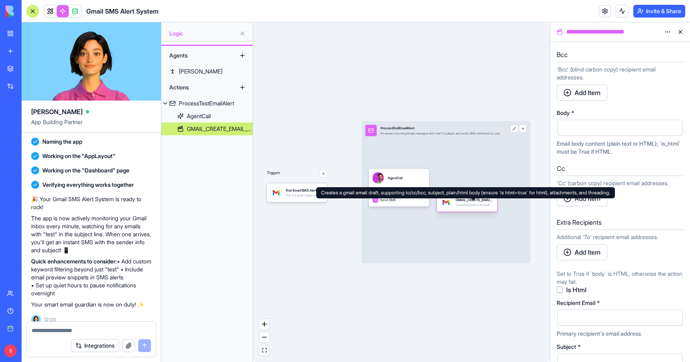
drag, startPoint x: 387, startPoint y: 177, endPoint x: 457, endPoint y: 202, distance: 74.1
click at [457, 202] on div "GMAIL_CREATE_EMAIL_DRAFT" at bounding box center [475, 200] width 38 height 5
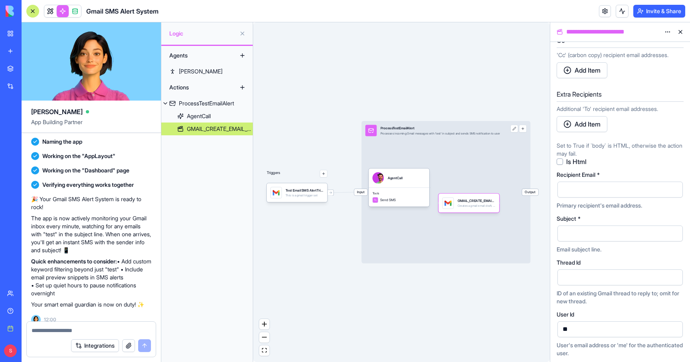
scroll to position [167, 0]
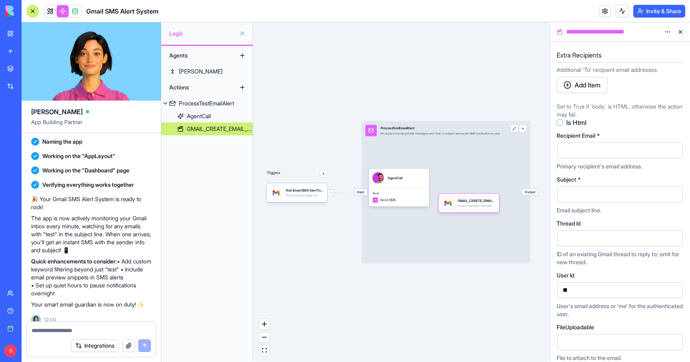
click at [583, 151] on div at bounding box center [613, 151] width 106 height 12
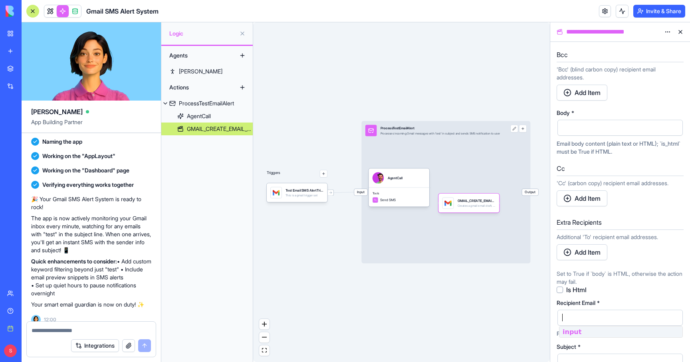
scroll to position [6, 0]
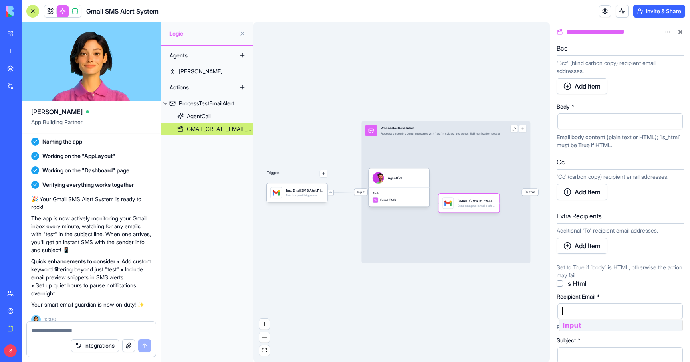
click at [617, 288] on div "Bcc 'Bcc' (blind carbon copy) recipient email addresses. Add Item Body * Email …" at bounding box center [620, 282] width 127 height 481
click at [583, 87] on button "Add Item" at bounding box center [582, 86] width 51 height 16
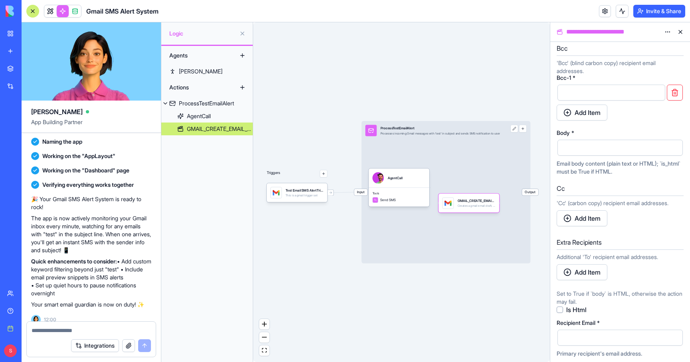
click at [672, 89] on button "button" at bounding box center [675, 93] width 16 height 16
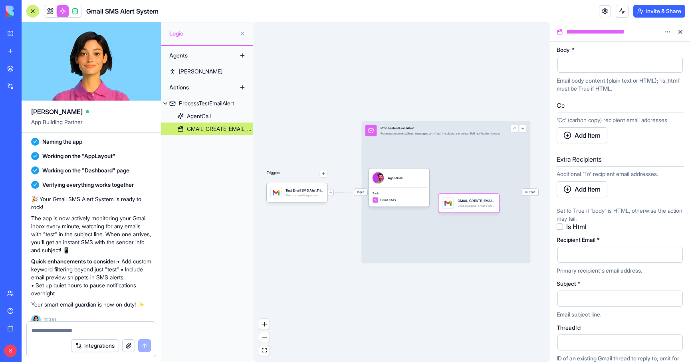
scroll to position [167, 0]
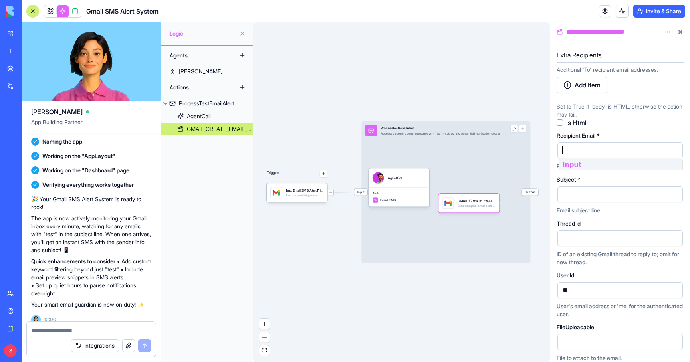
click at [577, 146] on div at bounding box center [613, 151] width 106 height 12
click at [575, 193] on div at bounding box center [613, 194] width 106 height 12
click at [586, 180] on div "Subject *" at bounding box center [620, 180] width 127 height 6
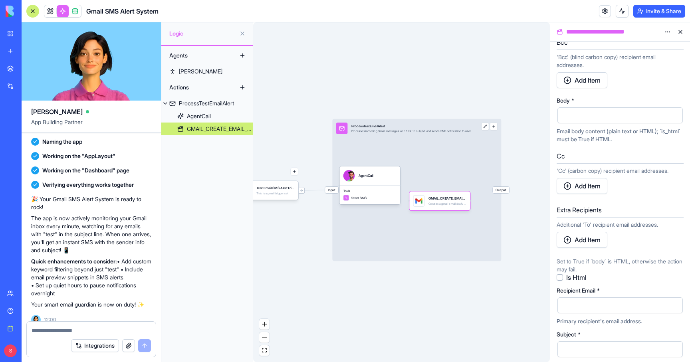
scroll to position [0, 0]
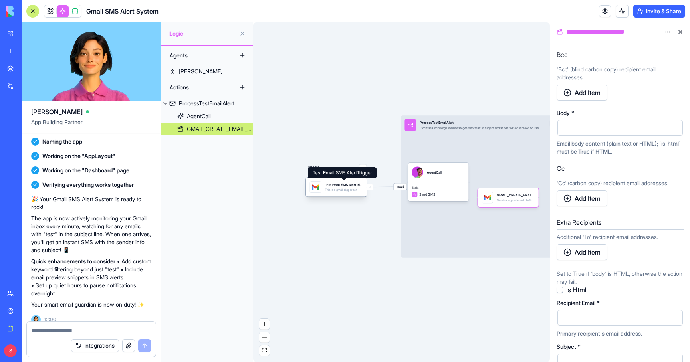
click at [355, 185] on div "Test Email SMS AlertTrigger" at bounding box center [344, 184] width 38 height 5
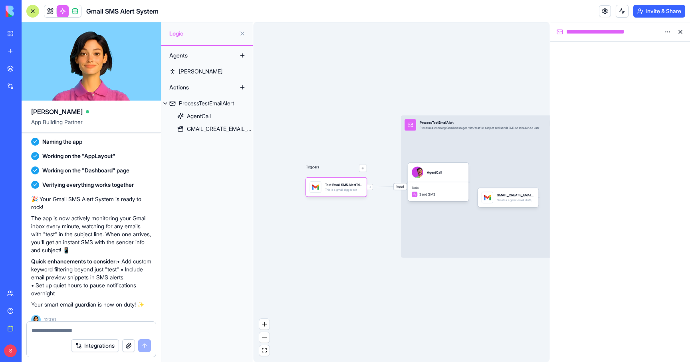
click at [14, 32] on link "My workspace" at bounding box center [18, 34] width 32 height 16
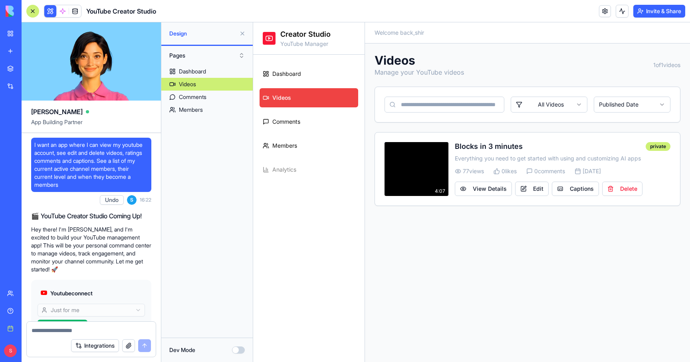
scroll to position [1952, 0]
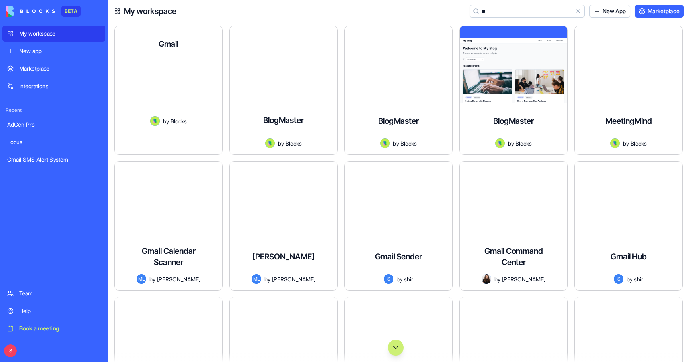
type input "**"
click at [204, 66] on div "Send emails, manage drafts, and organize inbox data." at bounding box center [168, 88] width 95 height 55
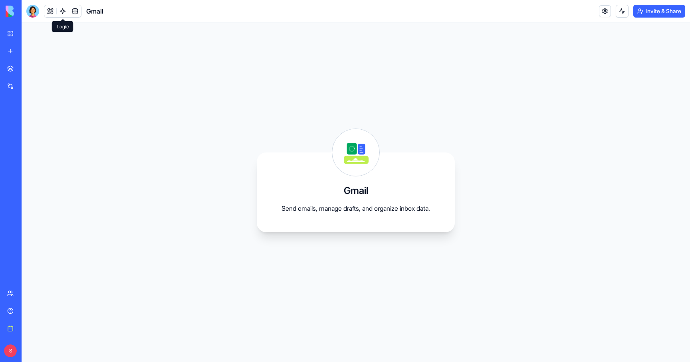
click at [62, 11] on link at bounding box center [63, 11] width 12 height 12
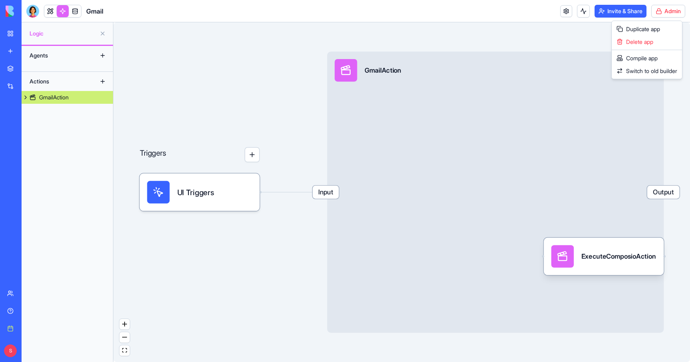
click at [661, 9] on html "BETA My workspace New app Marketplace Integrations Recent AdGen Pro Focus Gmail…" at bounding box center [345, 181] width 690 height 362
click at [641, 65] on link "Switch to old builder" at bounding box center [646, 71] width 67 height 13
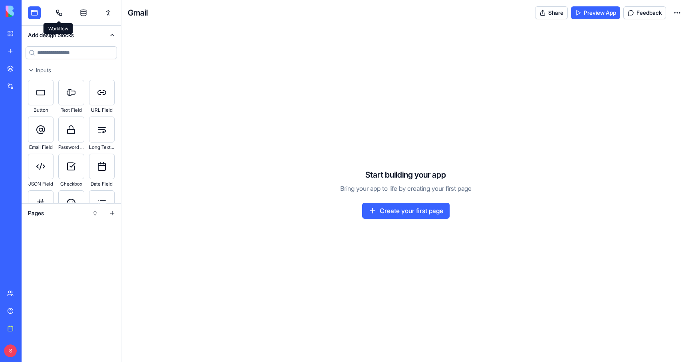
click at [60, 17] on link at bounding box center [59, 12] width 13 height 13
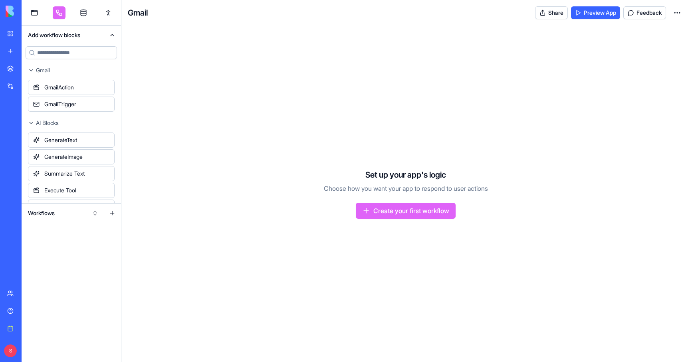
click at [67, 210] on button "Workflows" at bounding box center [63, 213] width 78 height 13
click at [69, 244] on div "Triggers" at bounding box center [63, 242] width 76 height 13
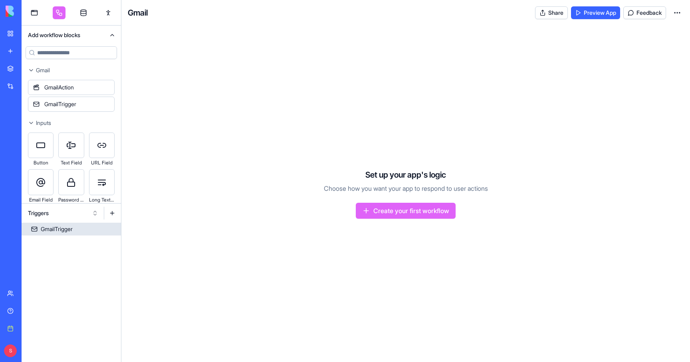
click at [72, 228] on div "GmailTrigger" at bounding box center [57, 229] width 32 height 8
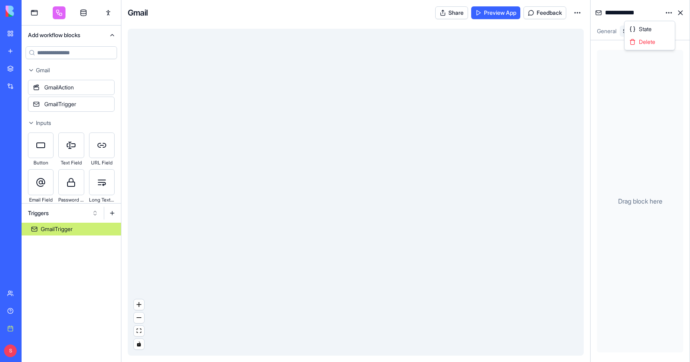
click at [668, 13] on html "BETA My workspace New app Marketplace Integrations Recent AdGen Pro Focus Gmail…" at bounding box center [345, 181] width 690 height 362
click at [662, 32] on div "State" at bounding box center [649, 29] width 47 height 13
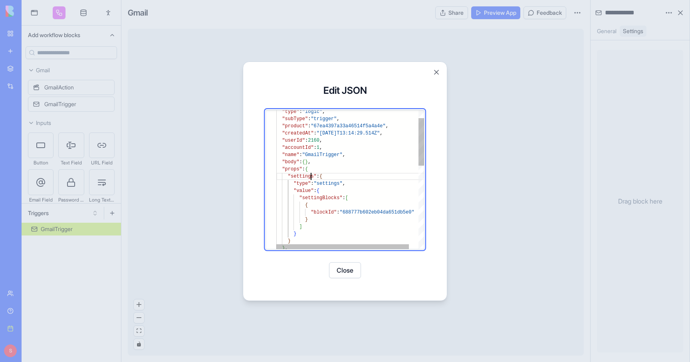
scroll to position [14, 35]
click at [310, 178] on div ""type" : "logic" , "subType" : "trigger" , "product" : "67ea4397a33a46514f5a4a4…" at bounding box center [355, 289] width 158 height 405
type textarea "**********"
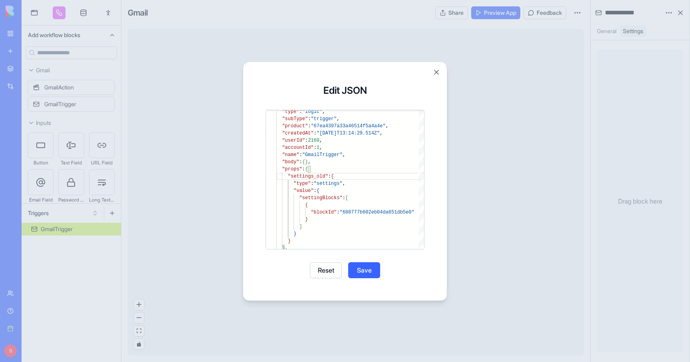
click at [367, 273] on button "Save" at bounding box center [364, 270] width 32 height 16
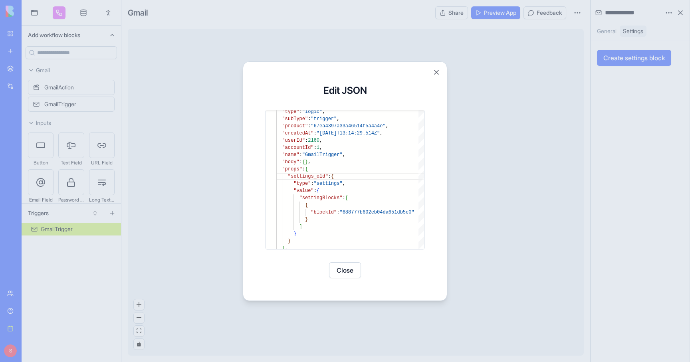
click at [353, 273] on button "Close" at bounding box center [345, 270] width 32 height 16
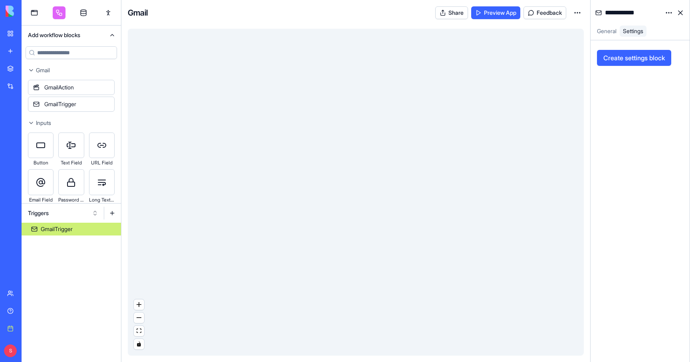
click at [549, 123] on div at bounding box center [356, 192] width 456 height 327
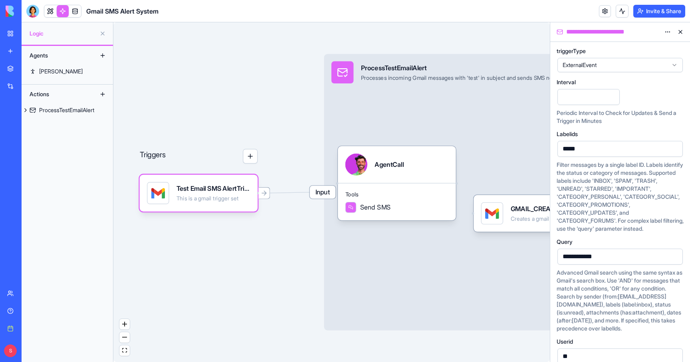
click at [597, 65] on span "ExternalEvent" at bounding box center [615, 65] width 105 height 8
click at [639, 101] on div "Interval * Periodic Interval to Check for Updates & Send a Trigger in Minutes" at bounding box center [620, 102] width 127 height 46
click at [592, 97] on input "*" at bounding box center [588, 97] width 62 height 16
click at [589, 151] on div "*****" at bounding box center [613, 149] width 106 height 12
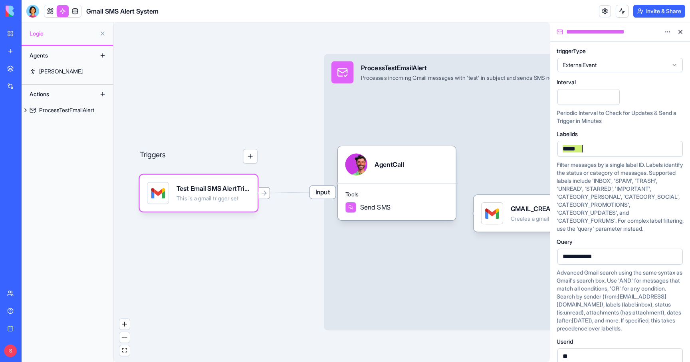
click at [589, 151] on div "*****" at bounding box center [613, 149] width 106 height 12
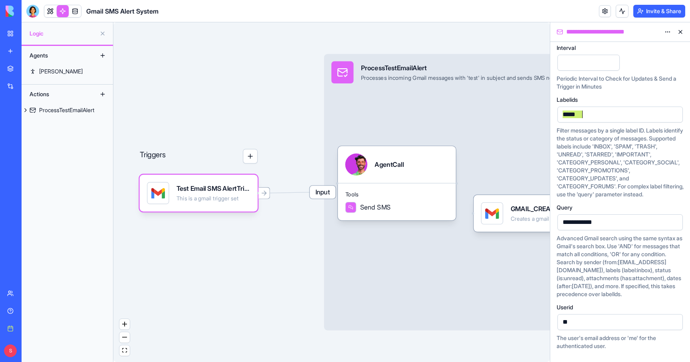
scroll to position [65, 0]
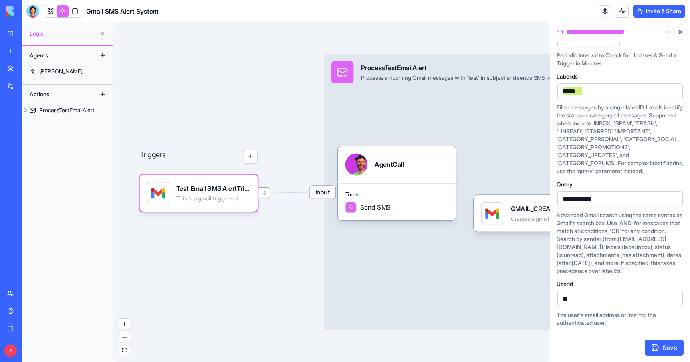
click at [590, 297] on div "**" at bounding box center [613, 299] width 106 height 12
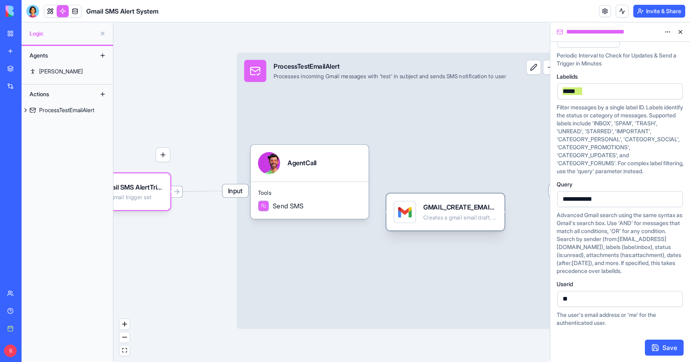
click at [412, 210] on div at bounding box center [405, 212] width 22 height 22
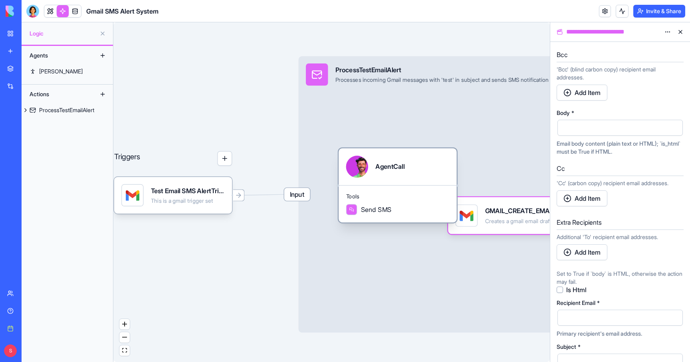
drag, startPoint x: 343, startPoint y: 195, endPoint x: 371, endPoint y: 195, distance: 28.0
click at [371, 195] on span "Tools" at bounding box center [397, 196] width 103 height 7
click at [218, 190] on div "Test Email SMS AlertTrigger" at bounding box center [188, 190] width 74 height 9
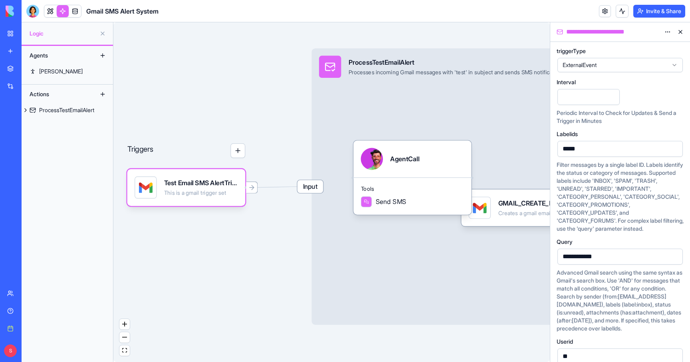
click at [240, 155] on button "button" at bounding box center [237, 150] width 15 height 15
click at [237, 156] on button "button" at bounding box center [237, 150] width 15 height 15
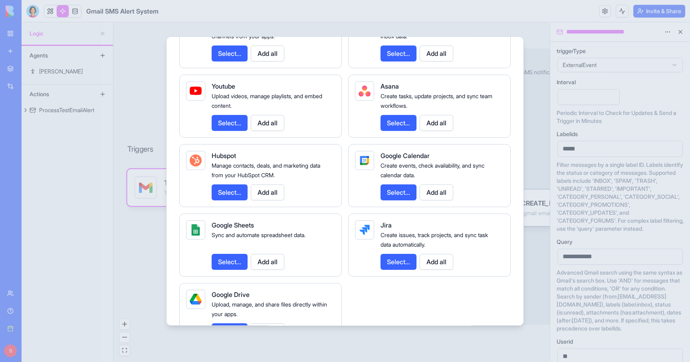
scroll to position [146, 0]
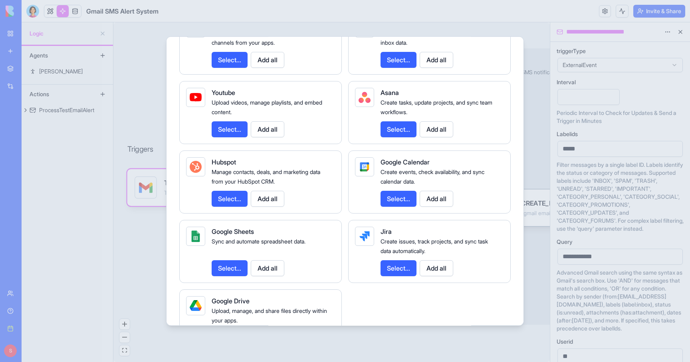
click at [392, 132] on button "Select..." at bounding box center [399, 129] width 36 height 16
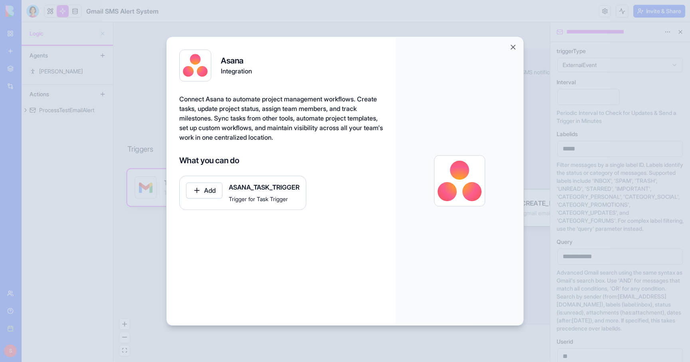
click at [514, 48] on button "Close" at bounding box center [513, 47] width 8 height 8
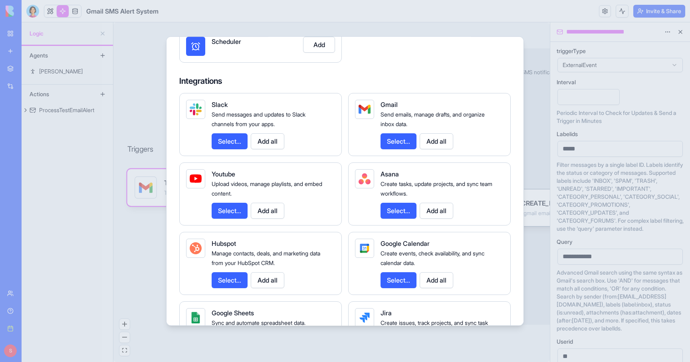
scroll to position [95, 0]
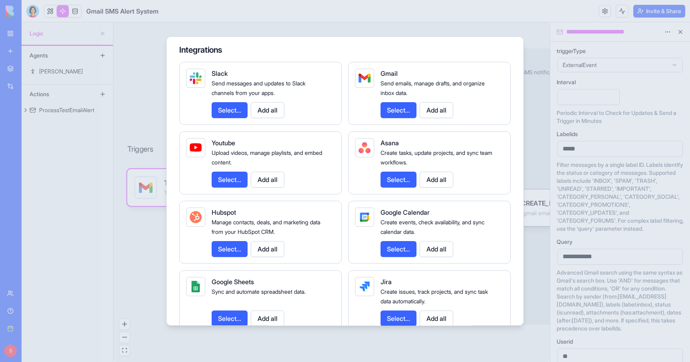
click at [234, 180] on button "Select..." at bounding box center [230, 180] width 36 height 16
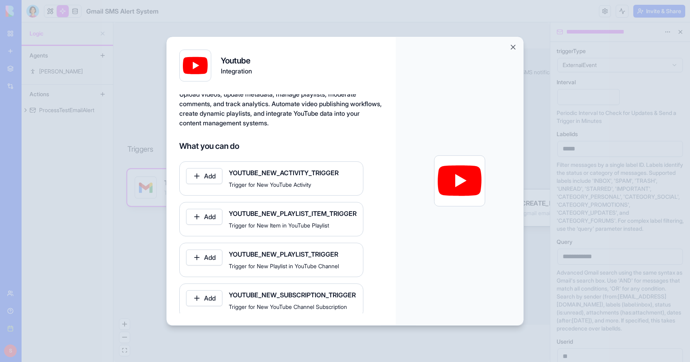
scroll to position [18, 0]
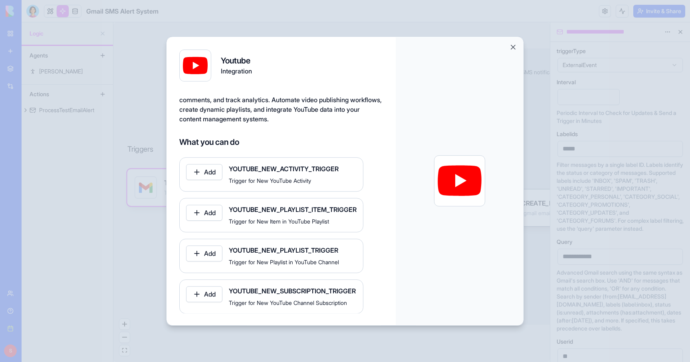
click at [512, 47] on button "Close" at bounding box center [513, 47] width 8 height 8
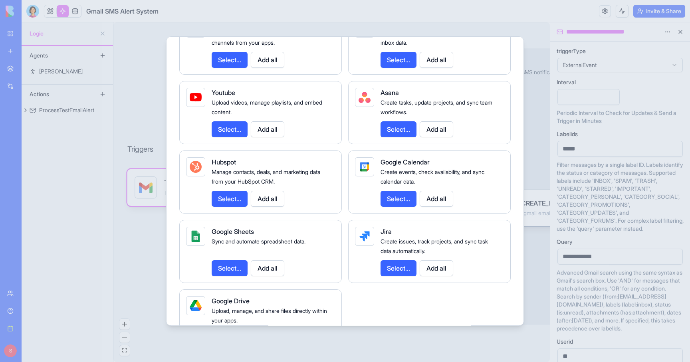
scroll to position [152, 0]
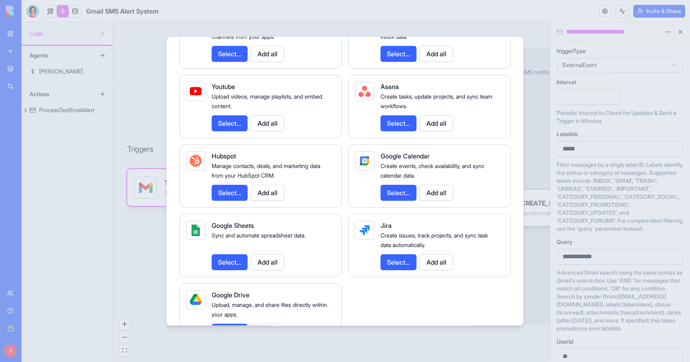
click at [148, 33] on div at bounding box center [345, 181] width 690 height 362
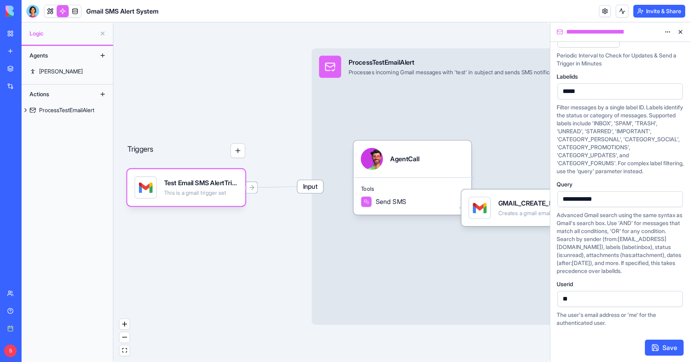
scroll to position [0, 0]
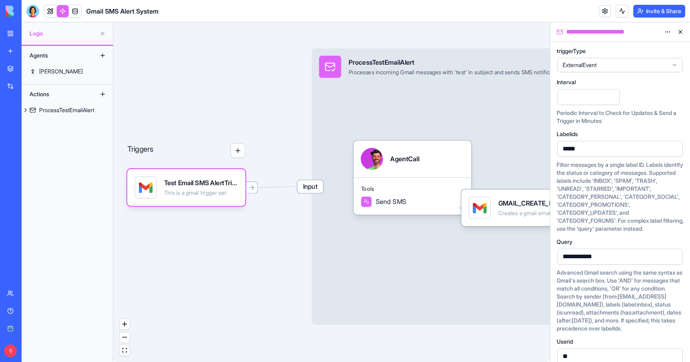
click at [668, 30] on html "**********" at bounding box center [345, 181] width 690 height 362
click at [651, 44] on span "State" at bounding box center [644, 48] width 13 height 8
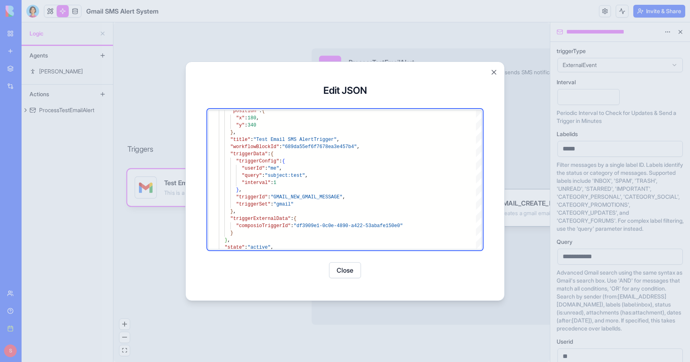
click at [493, 72] on button "Close" at bounding box center [494, 72] width 8 height 8
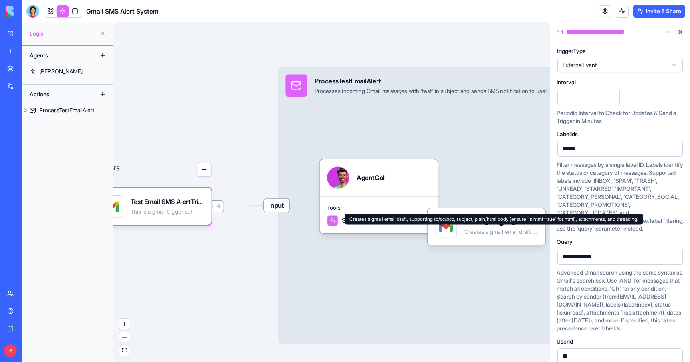
click at [502, 222] on polygon at bounding box center [501, 224] width 6 height 6
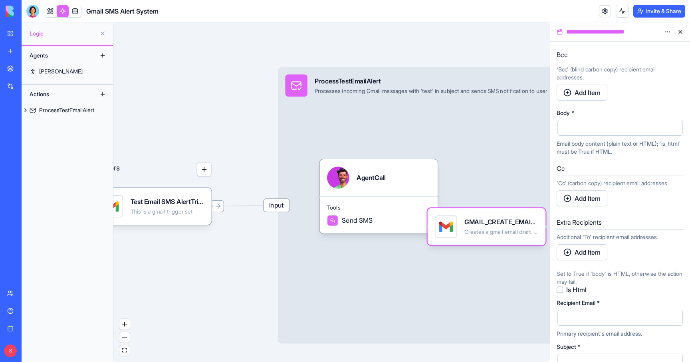
click at [667, 30] on html "**********" at bounding box center [345, 181] width 690 height 362
click at [647, 57] on span "Delete" at bounding box center [646, 61] width 16 height 8
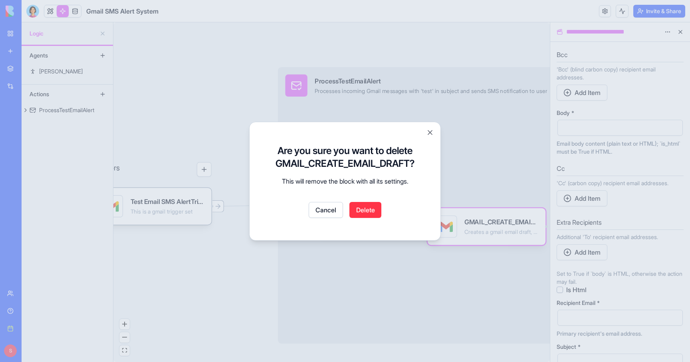
click at [365, 212] on button "Delete" at bounding box center [365, 210] width 32 height 16
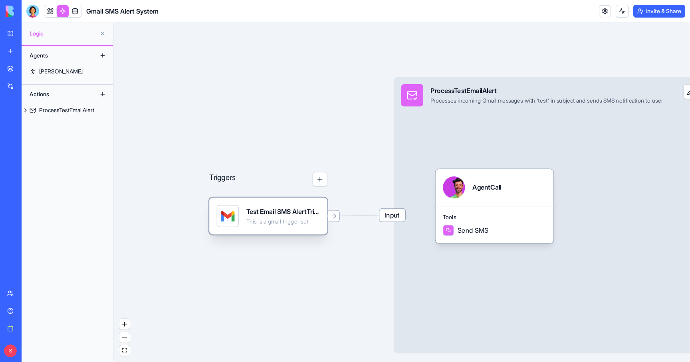
click at [265, 218] on div "This is a gmail trigger set" at bounding box center [283, 221] width 74 height 7
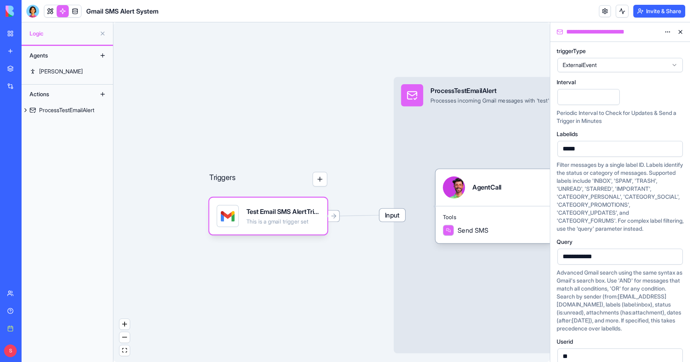
click at [664, 30] on html "**********" at bounding box center [345, 181] width 690 height 362
click at [640, 48] on span "State" at bounding box center [644, 48] width 13 height 8
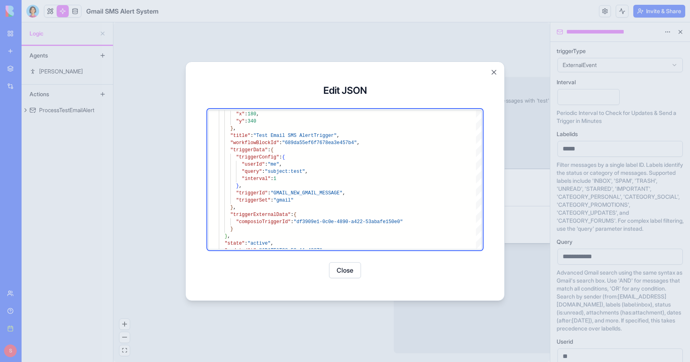
click at [256, 63] on div "Update Block JSON Update Block JSON Edit JSON "updatedAt" : "2025-08-14T08:59:1…" at bounding box center [344, 181] width 319 height 240
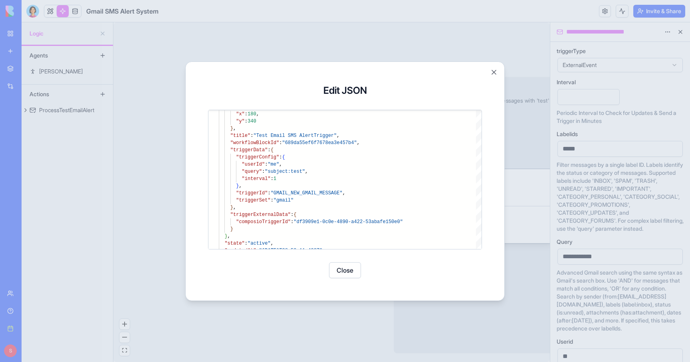
click at [250, 44] on div at bounding box center [345, 181] width 690 height 362
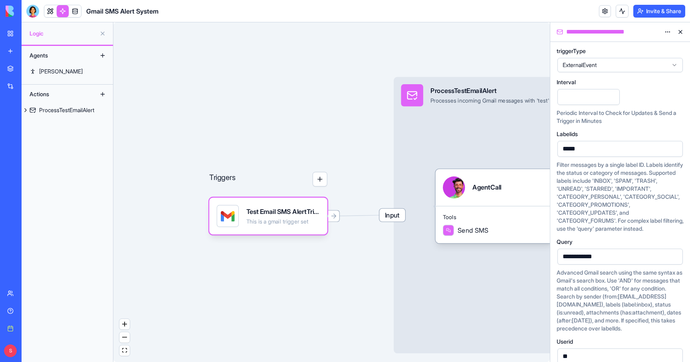
click at [669, 29] on html "**********" at bounding box center [345, 181] width 690 height 362
click at [649, 47] on span "State" at bounding box center [644, 48] width 13 height 8
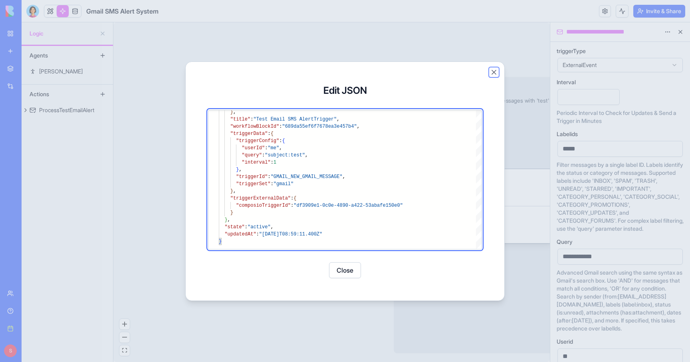
click at [494, 69] on button "Close" at bounding box center [494, 72] width 8 height 8
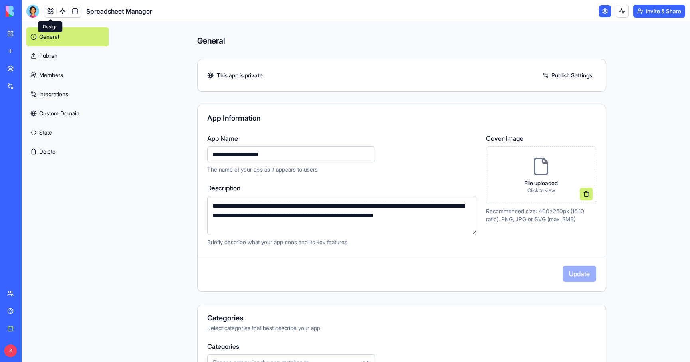
click at [50, 9] on link at bounding box center [50, 11] width 12 height 12
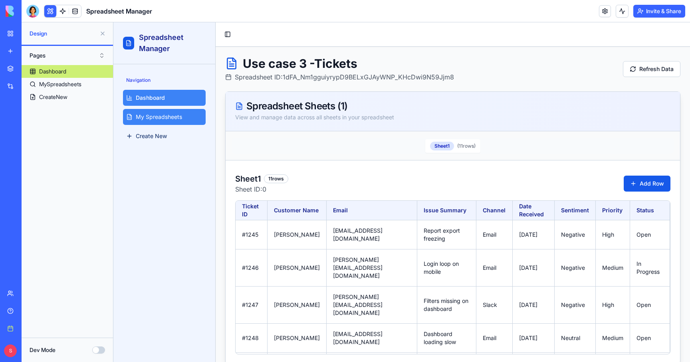
click at [157, 120] on span "My Spreadsheets" at bounding box center [159, 117] width 46 height 8
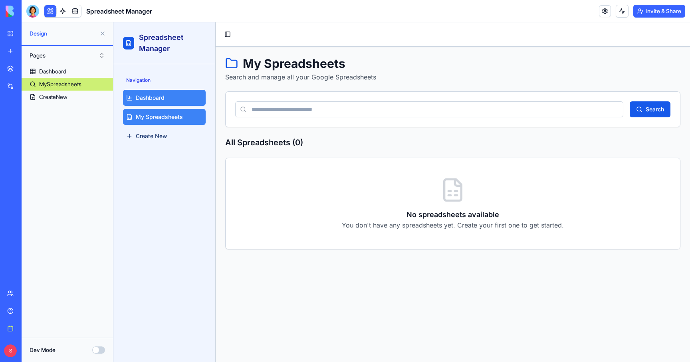
click at [158, 92] on link "Dashboard" at bounding box center [164, 98] width 83 height 16
